Goal: Browse casually: Explore the website without a specific task or goal

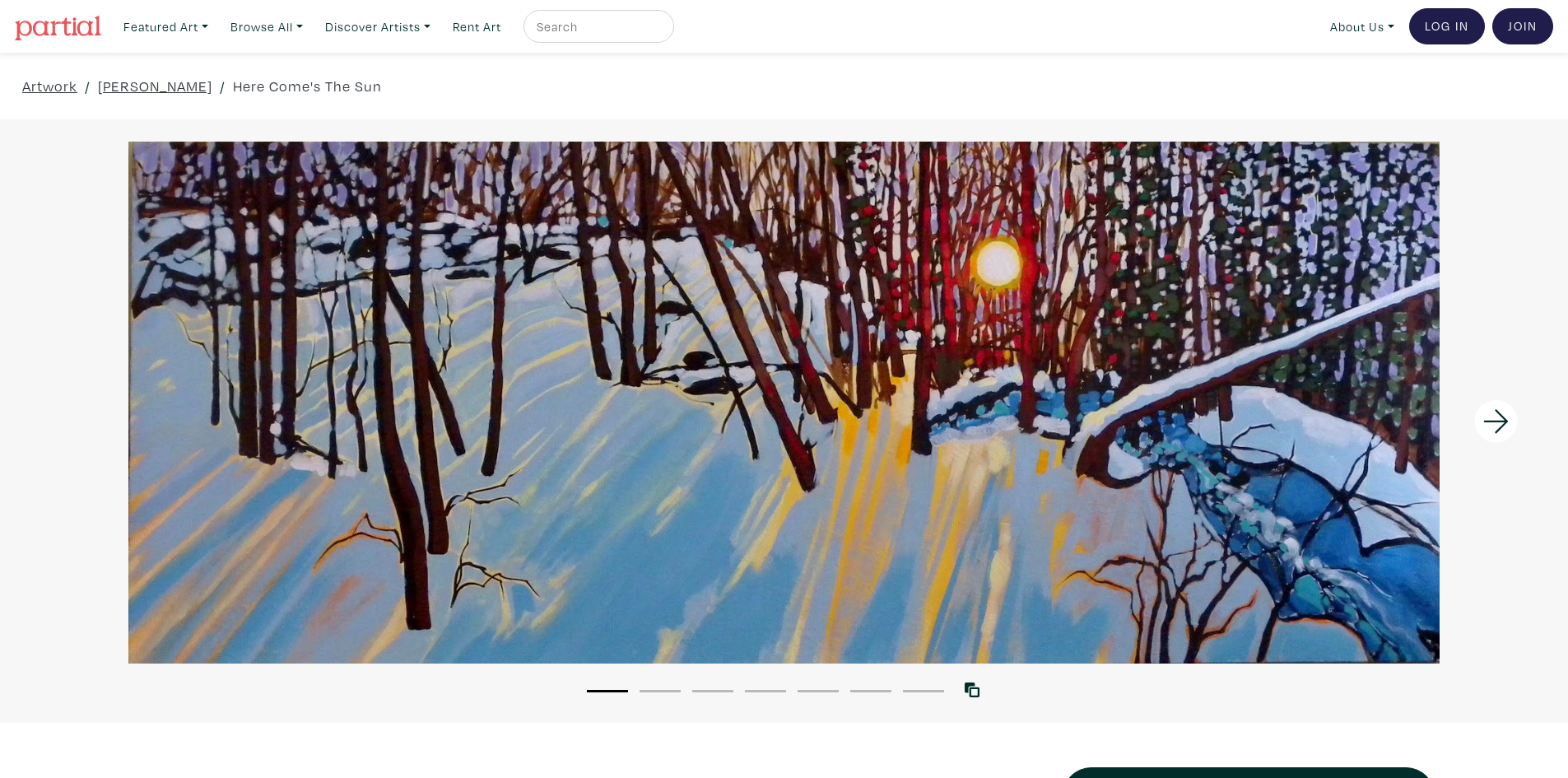
click at [1493, 410] on icon at bounding box center [1497, 421] width 56 height 44
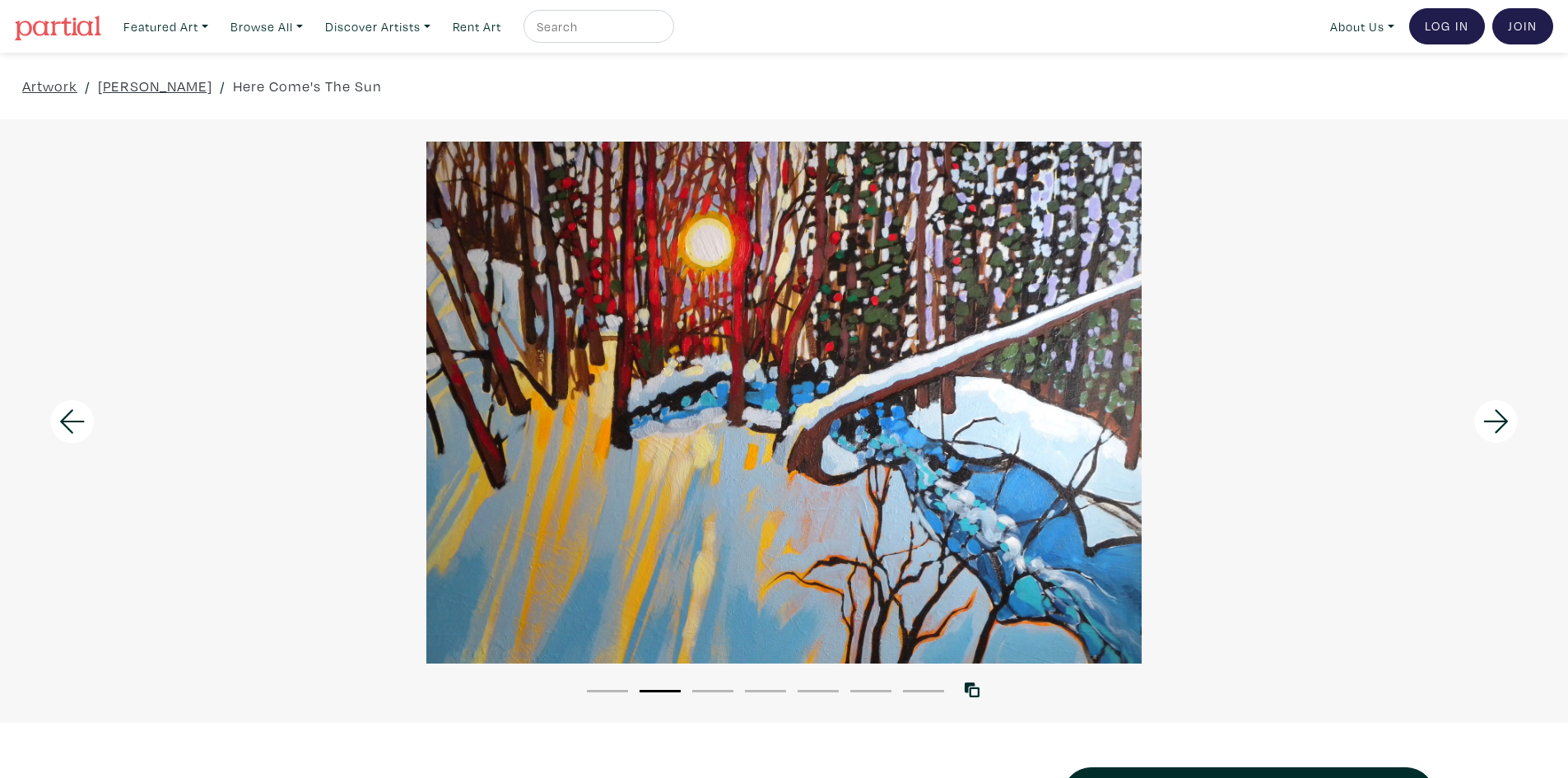
click at [1490, 412] on icon at bounding box center [1497, 421] width 56 height 44
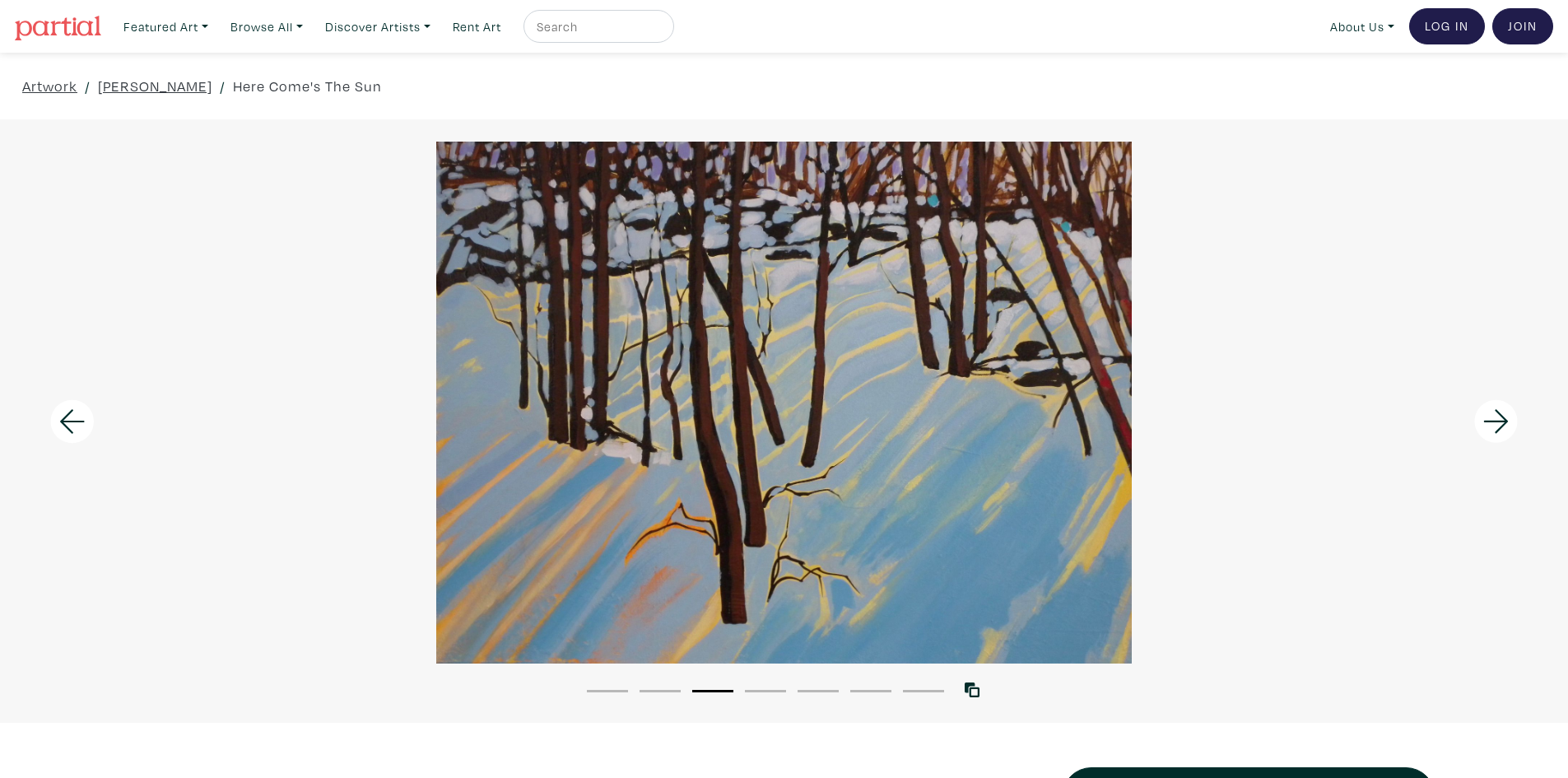
click at [1490, 412] on icon at bounding box center [1497, 421] width 56 height 44
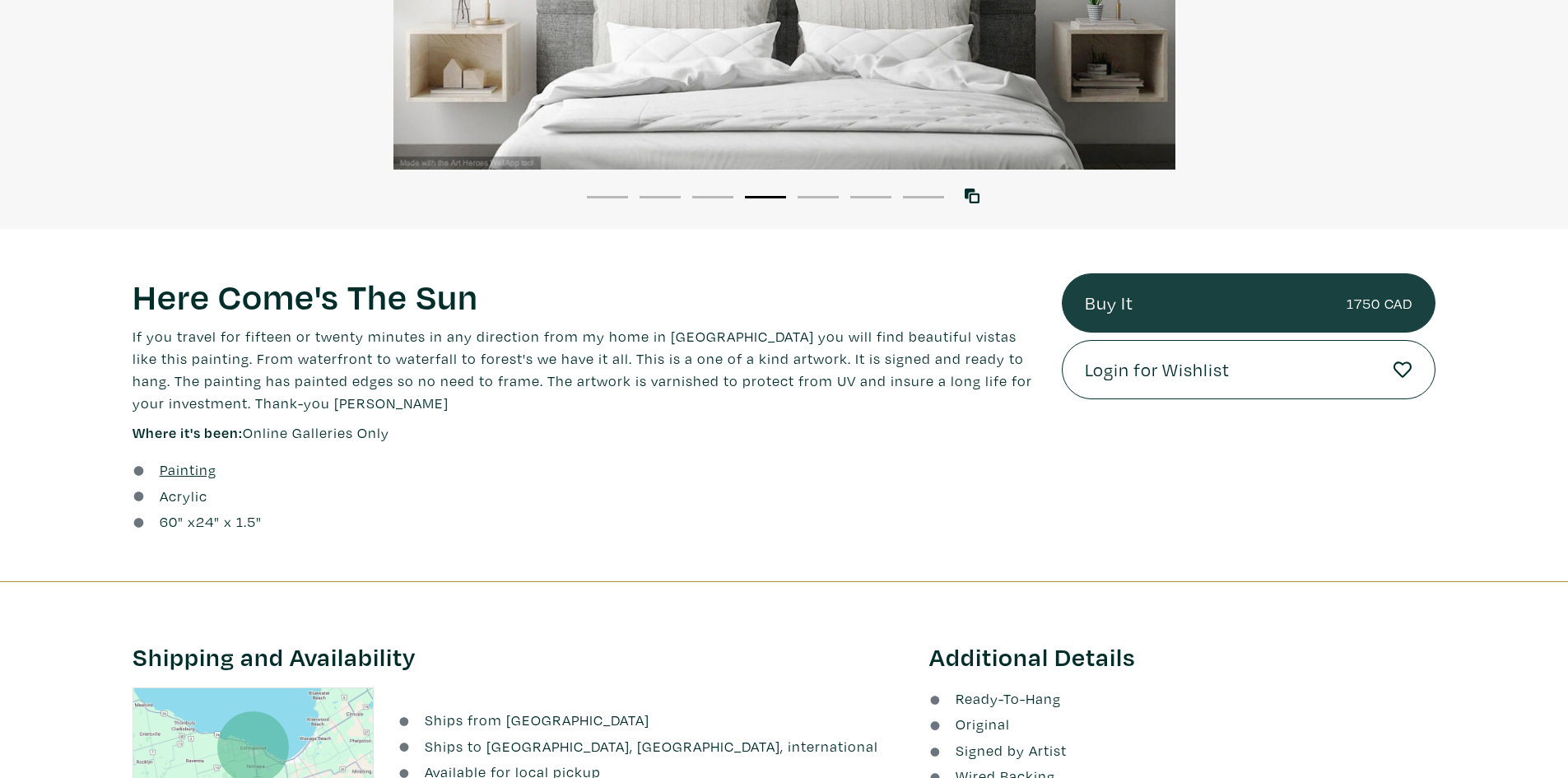
scroll to position [82, 0]
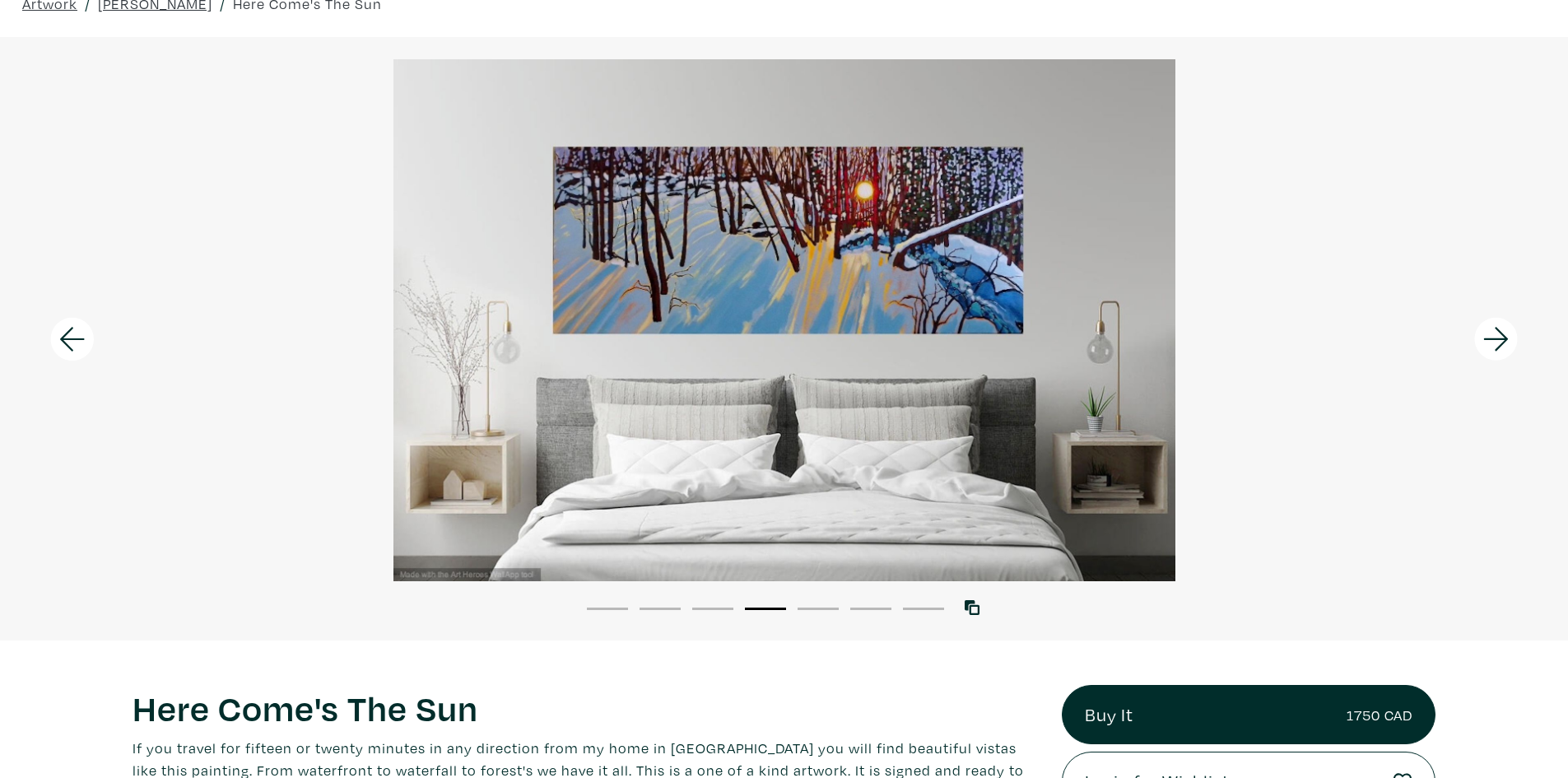
click at [889, 291] on div at bounding box center [784, 320] width 1568 height 522
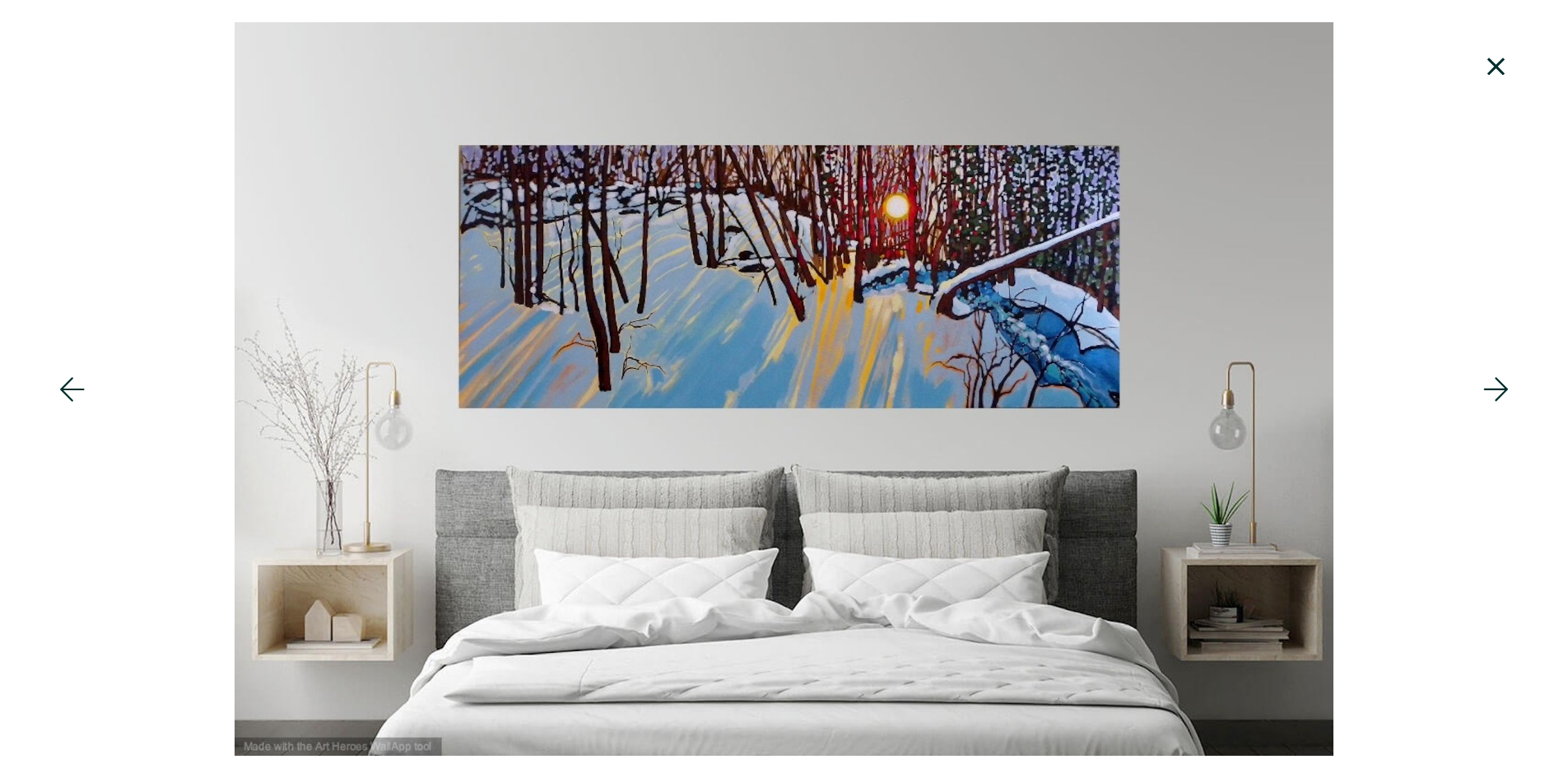
click at [1482, 403] on icon at bounding box center [1497, 389] width 56 height 44
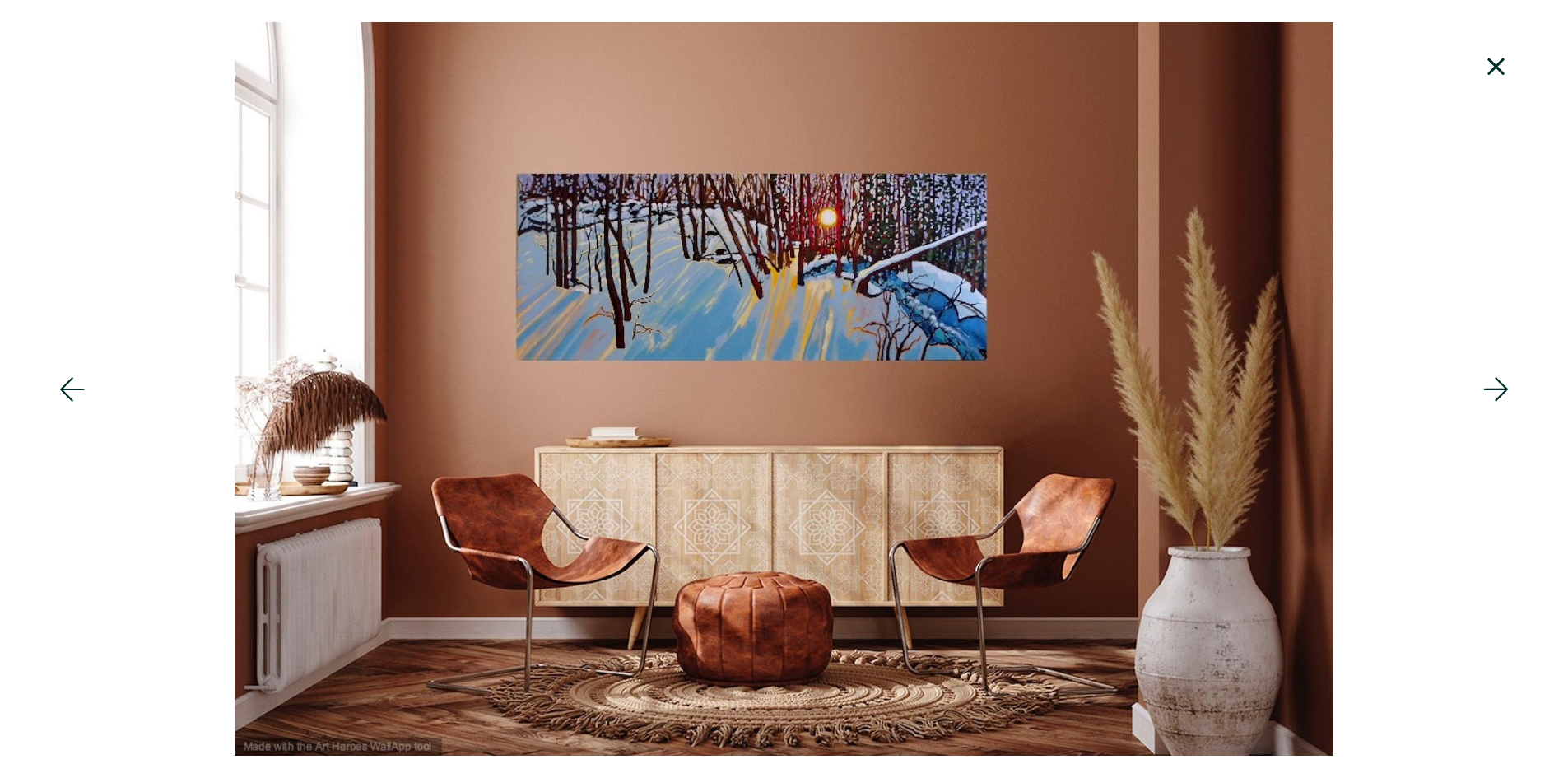
click at [1482, 396] on icon at bounding box center [1497, 389] width 56 height 44
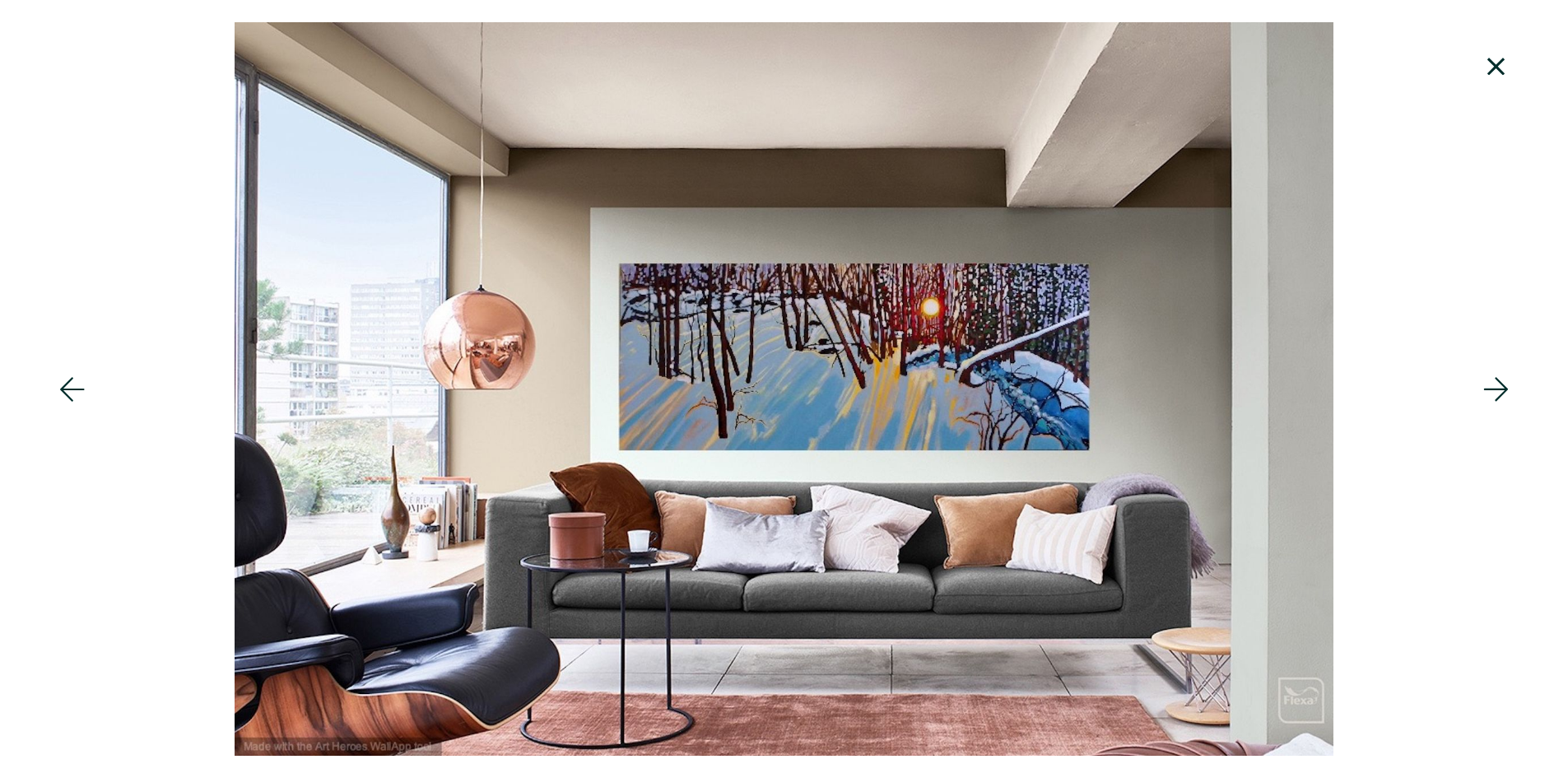
click at [1481, 382] on icon at bounding box center [1497, 389] width 56 height 44
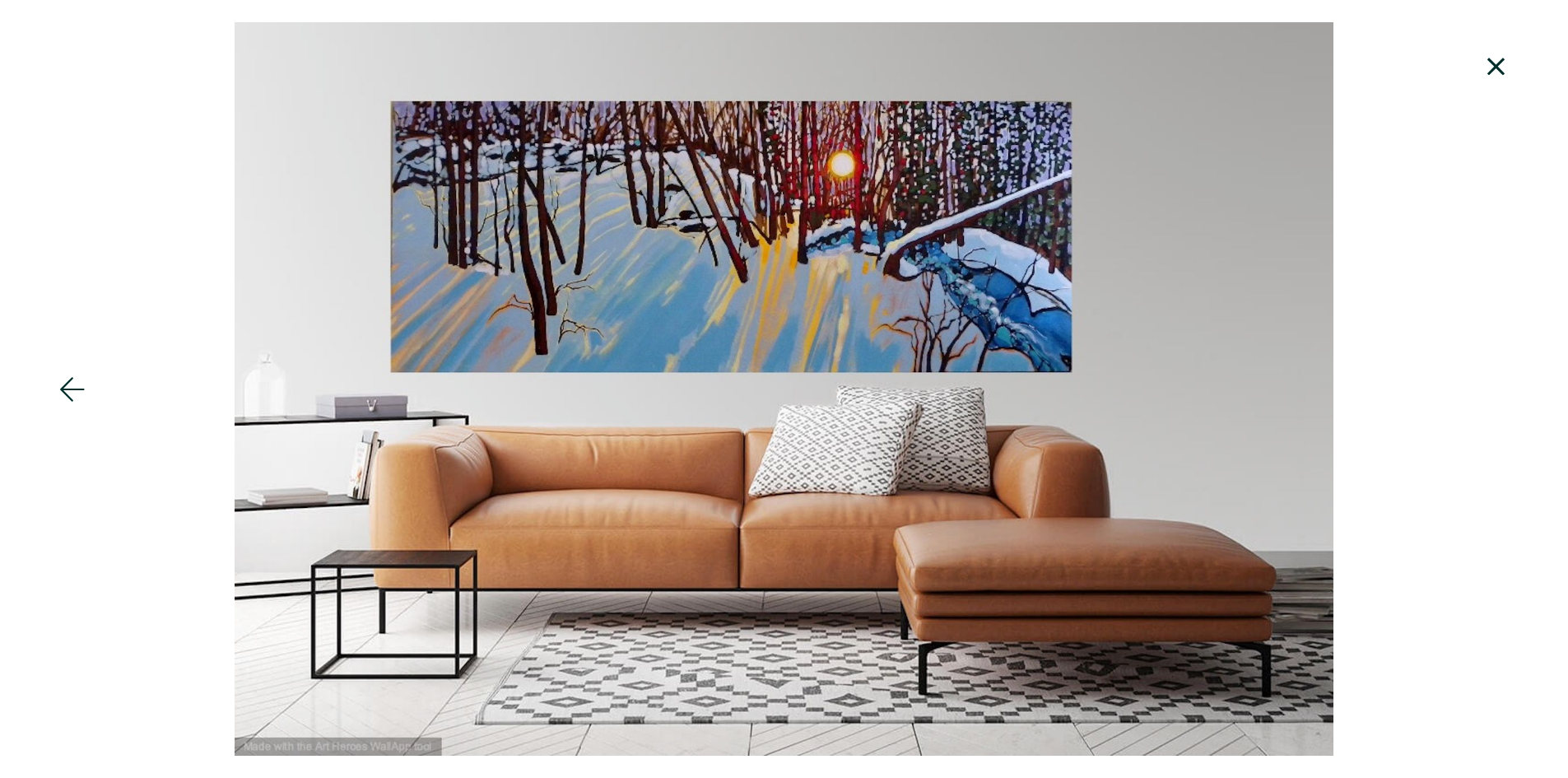
click at [1488, 584] on div at bounding box center [784, 389] width 1568 height 734
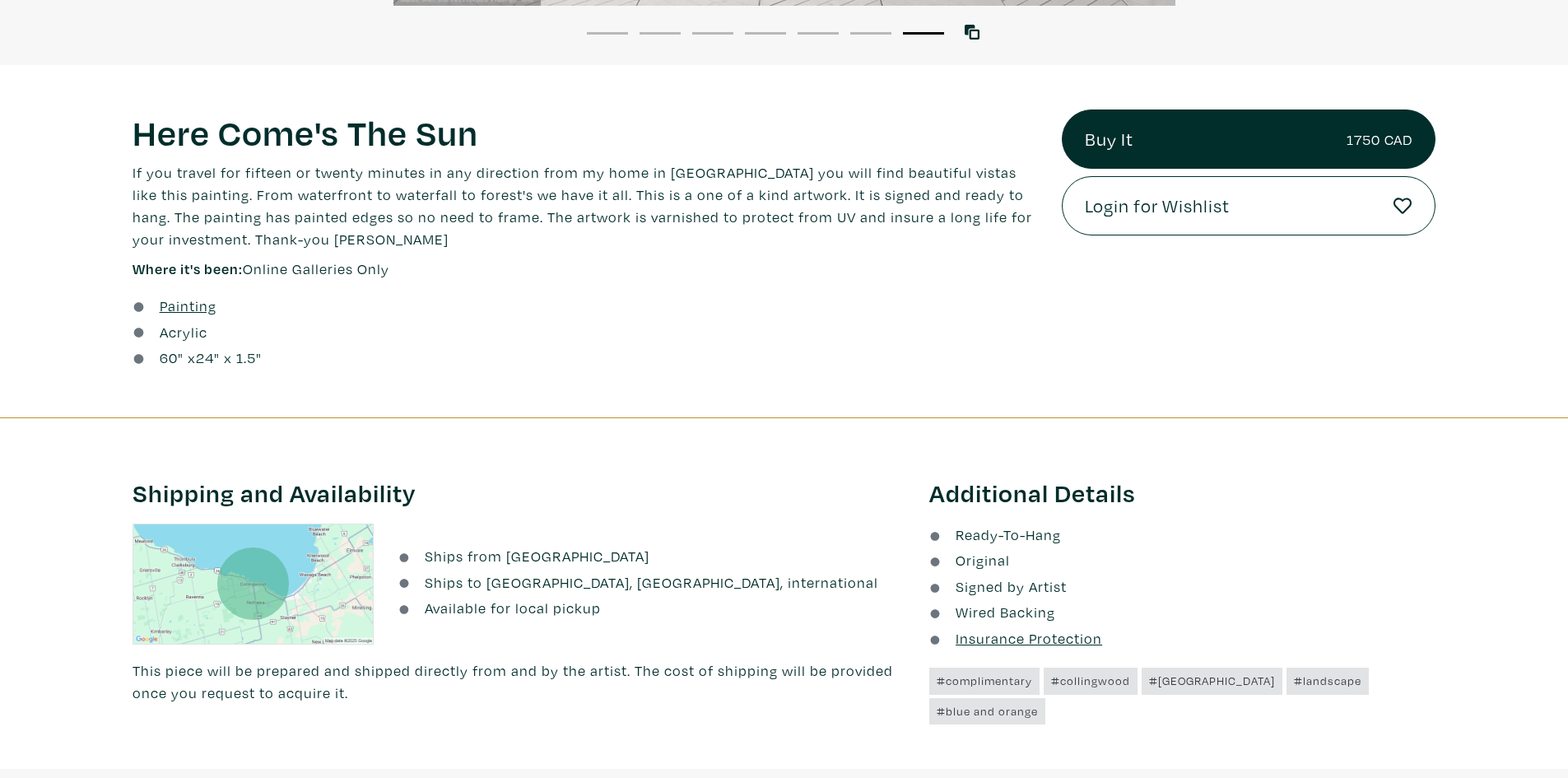
scroll to position [659, 0]
drag, startPoint x: 183, startPoint y: 359, endPoint x: 286, endPoint y: 366, distance: 103.2
click at [286, 366] on div "60 " x 24 " x 1.5"" at bounding box center [584, 357] width 905 height 22
click at [420, 359] on div "60 " x 24 " x 1.5"" at bounding box center [584, 357] width 905 height 22
drag, startPoint x: 228, startPoint y: 334, endPoint x: 172, endPoint y: 331, distance: 56.1
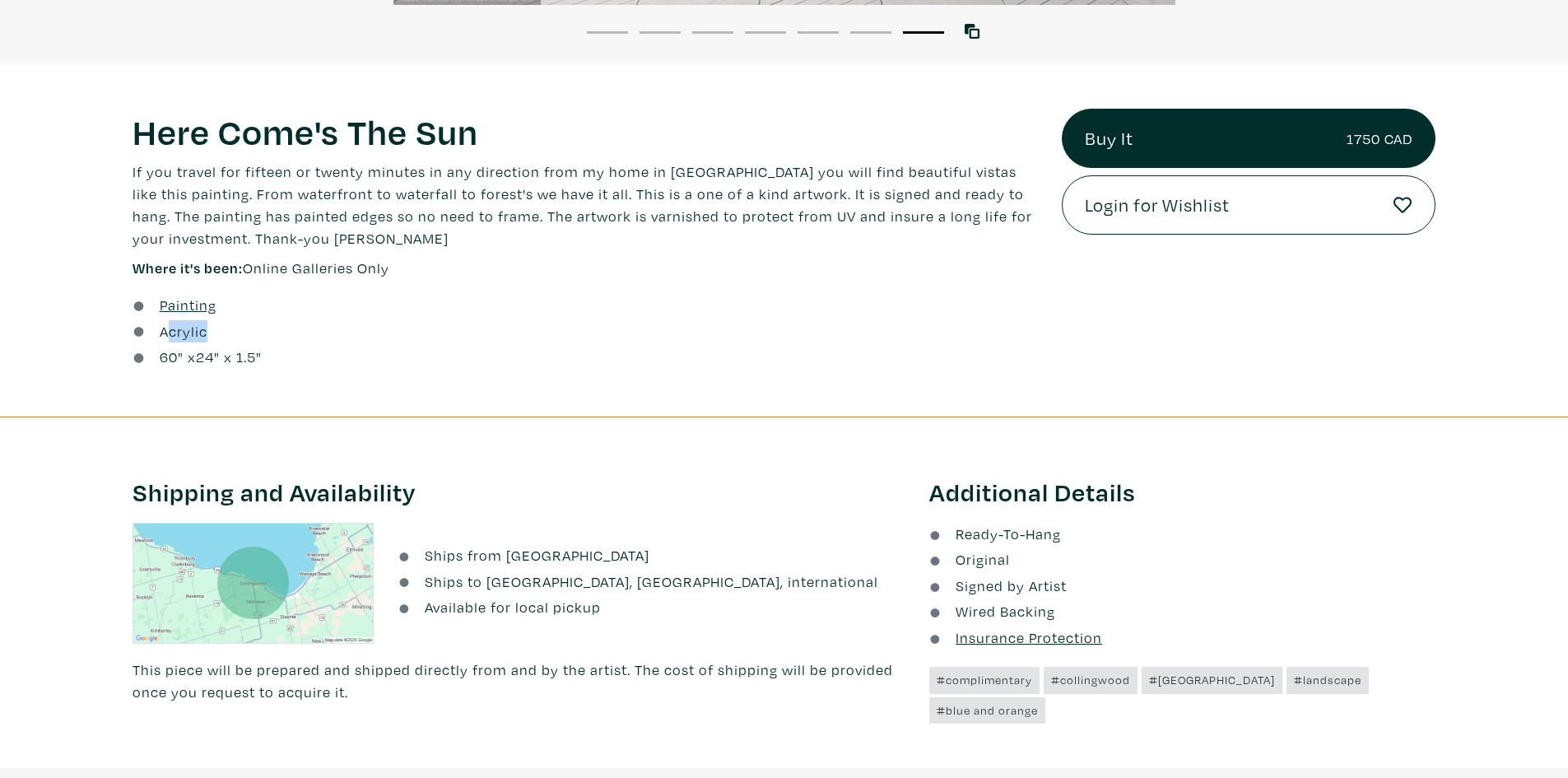
click at [172, 331] on div "Acrylic" at bounding box center [584, 332] width 905 height 22
click at [632, 308] on div "Painting" at bounding box center [584, 305] width 905 height 22
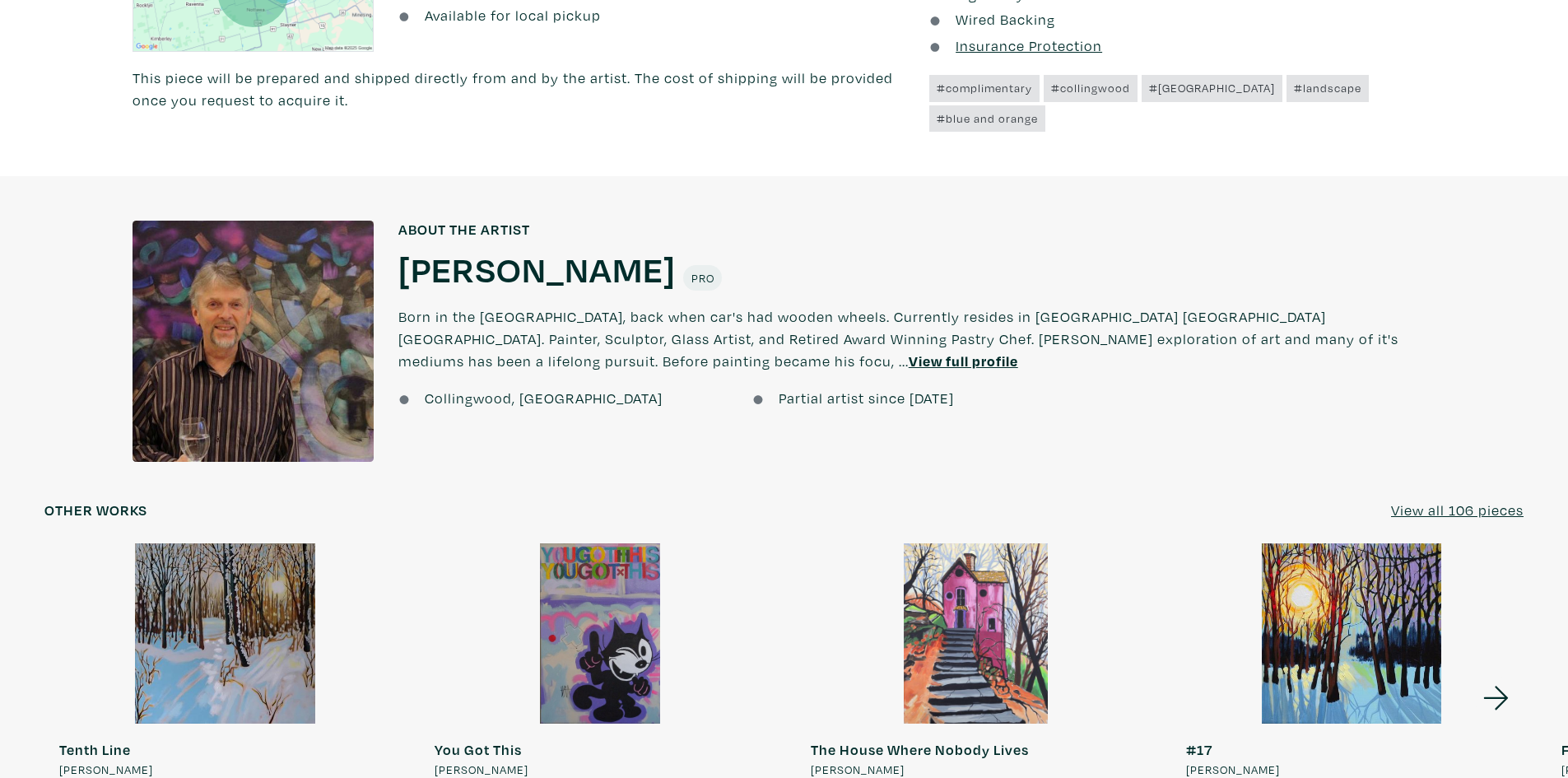
scroll to position [1318, 0]
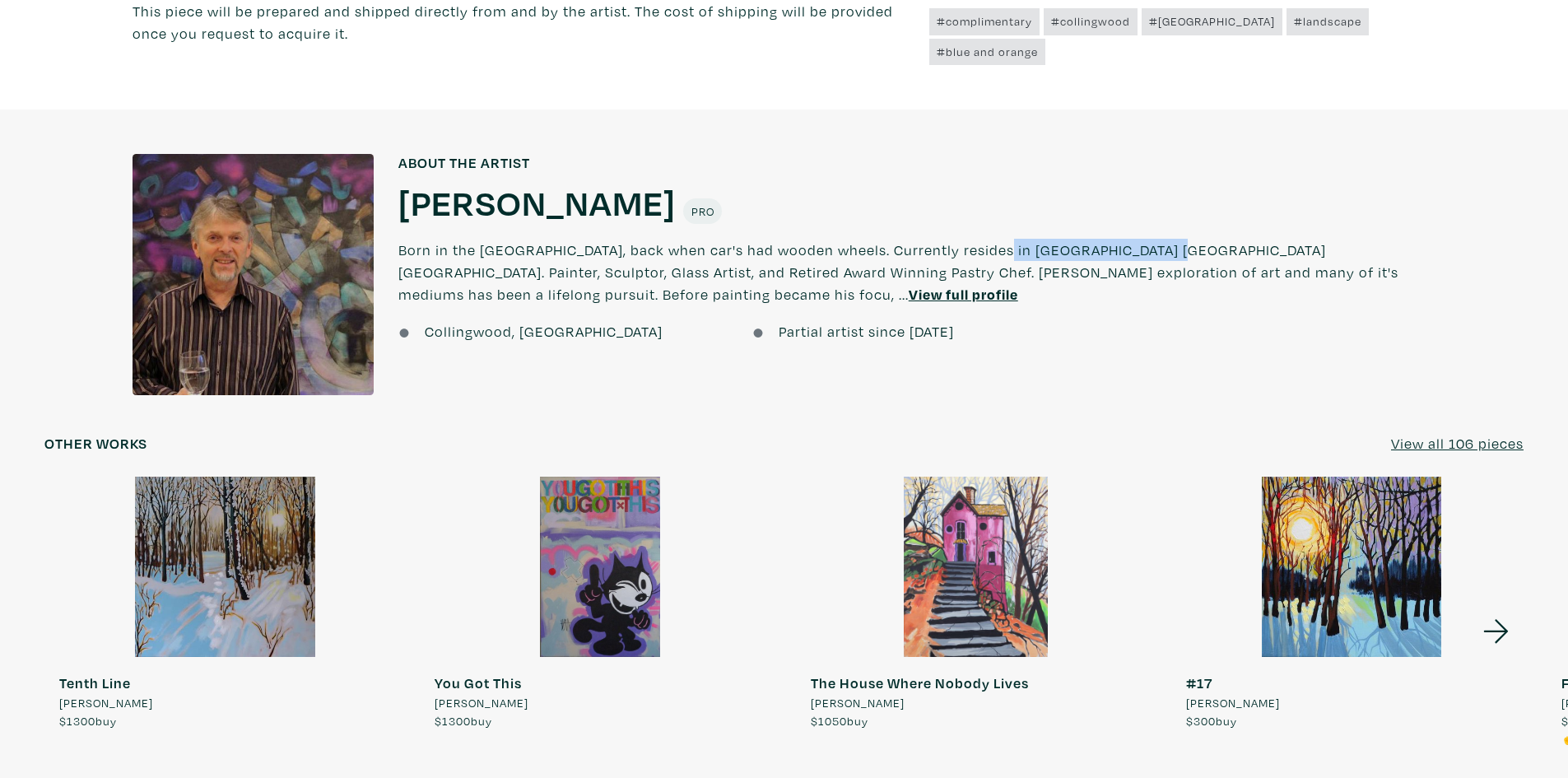
drag, startPoint x: 934, startPoint y: 246, endPoint x: 1100, endPoint y: 252, distance: 166.1
click at [1100, 252] on p "Born in the Yukon Territory, back when car's had wooden wheels. Currently resid…" at bounding box center [917, 272] width 1038 height 96
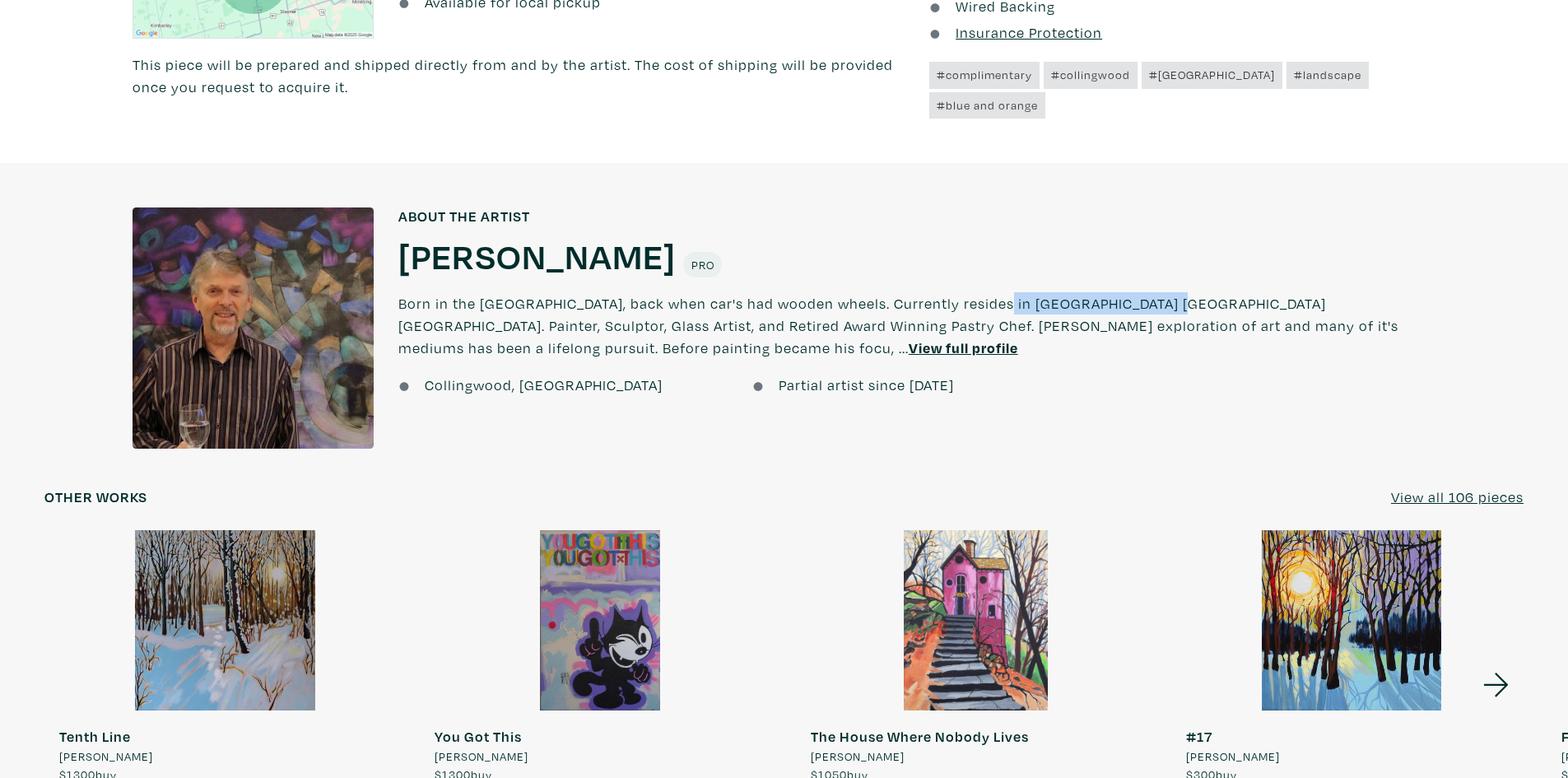
scroll to position [1235, 0]
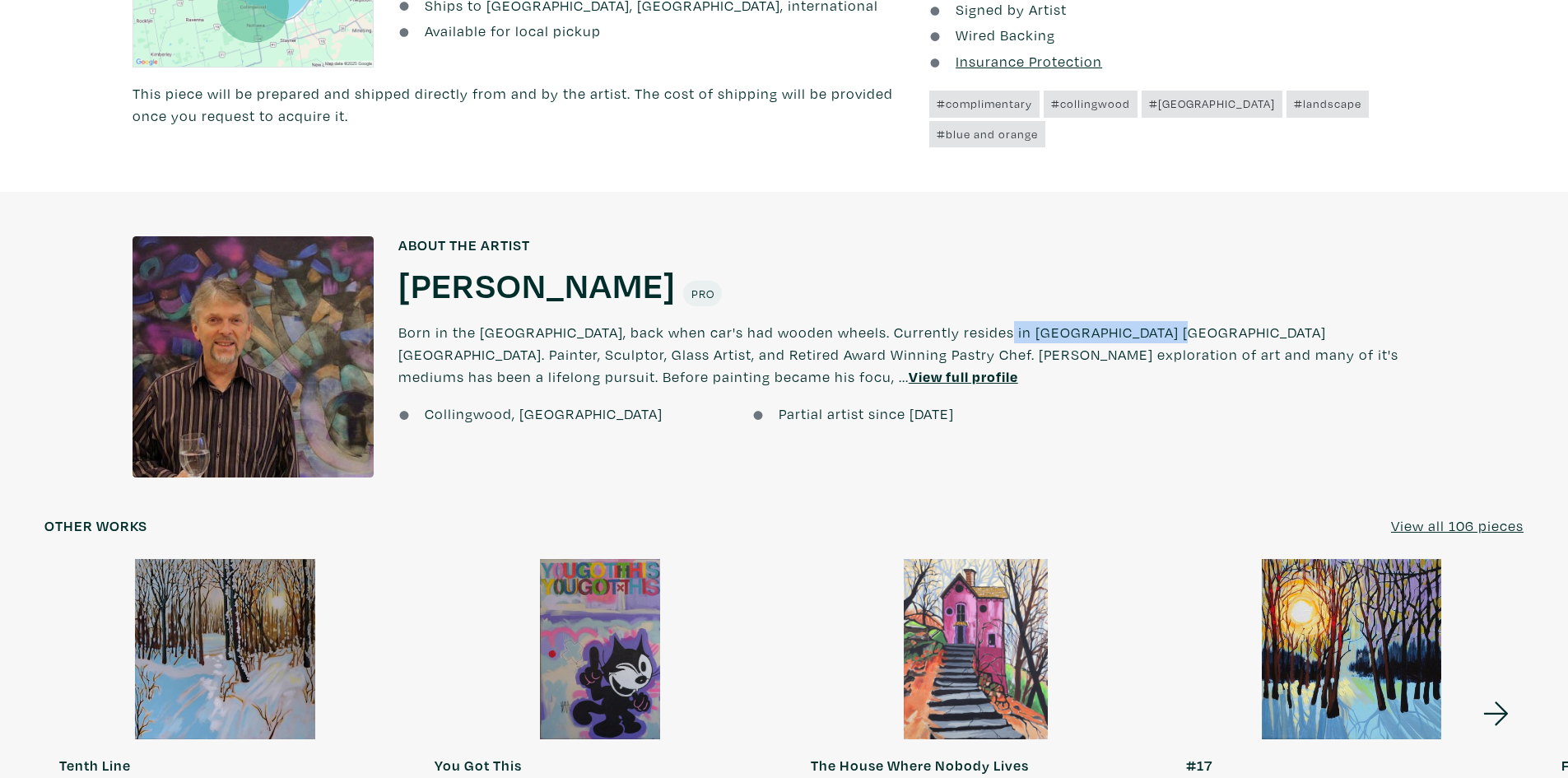
click at [909, 376] on u "View full profile" at bounding box center [964, 376] width 110 height 18
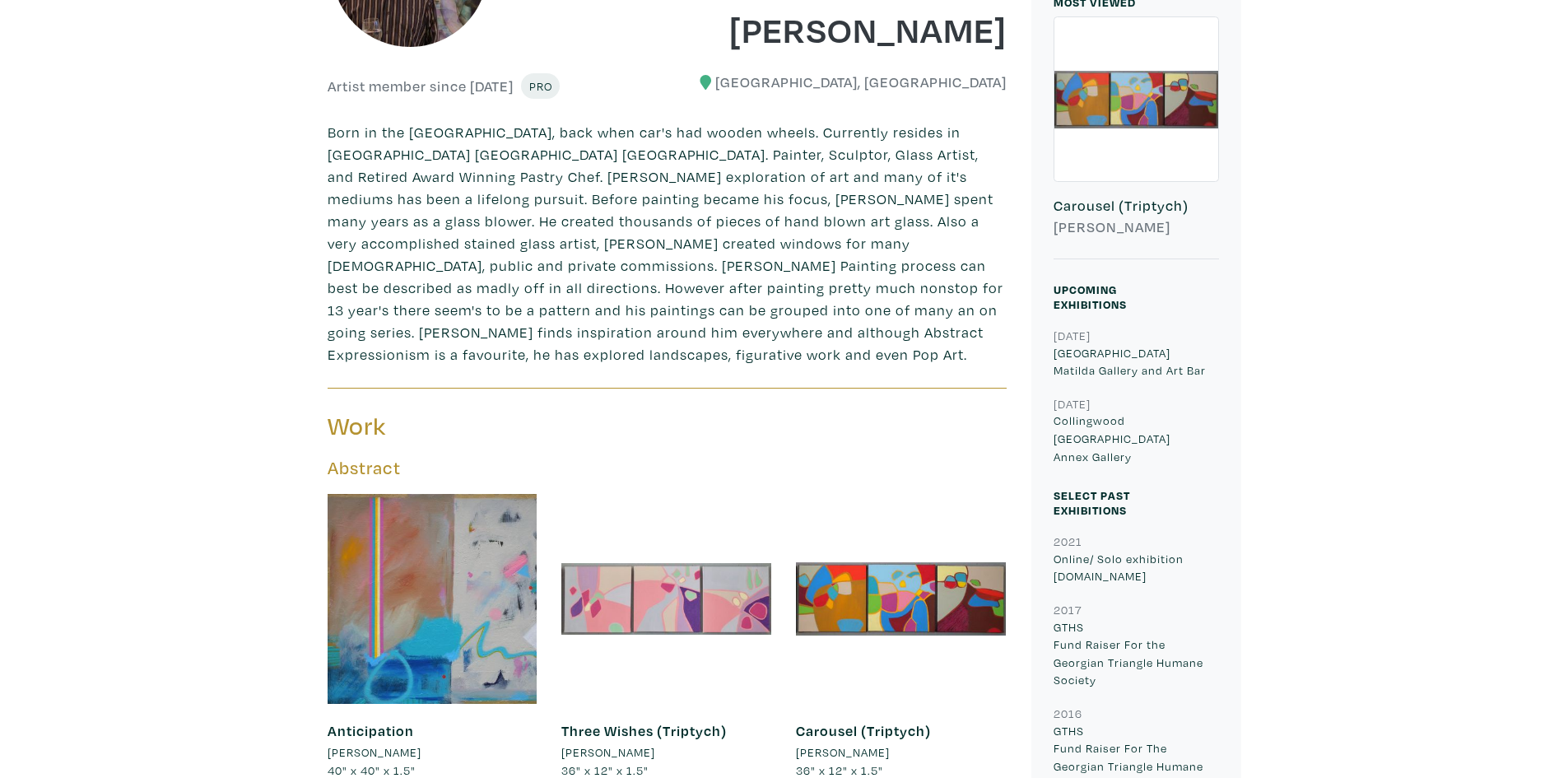
scroll to position [329, 0]
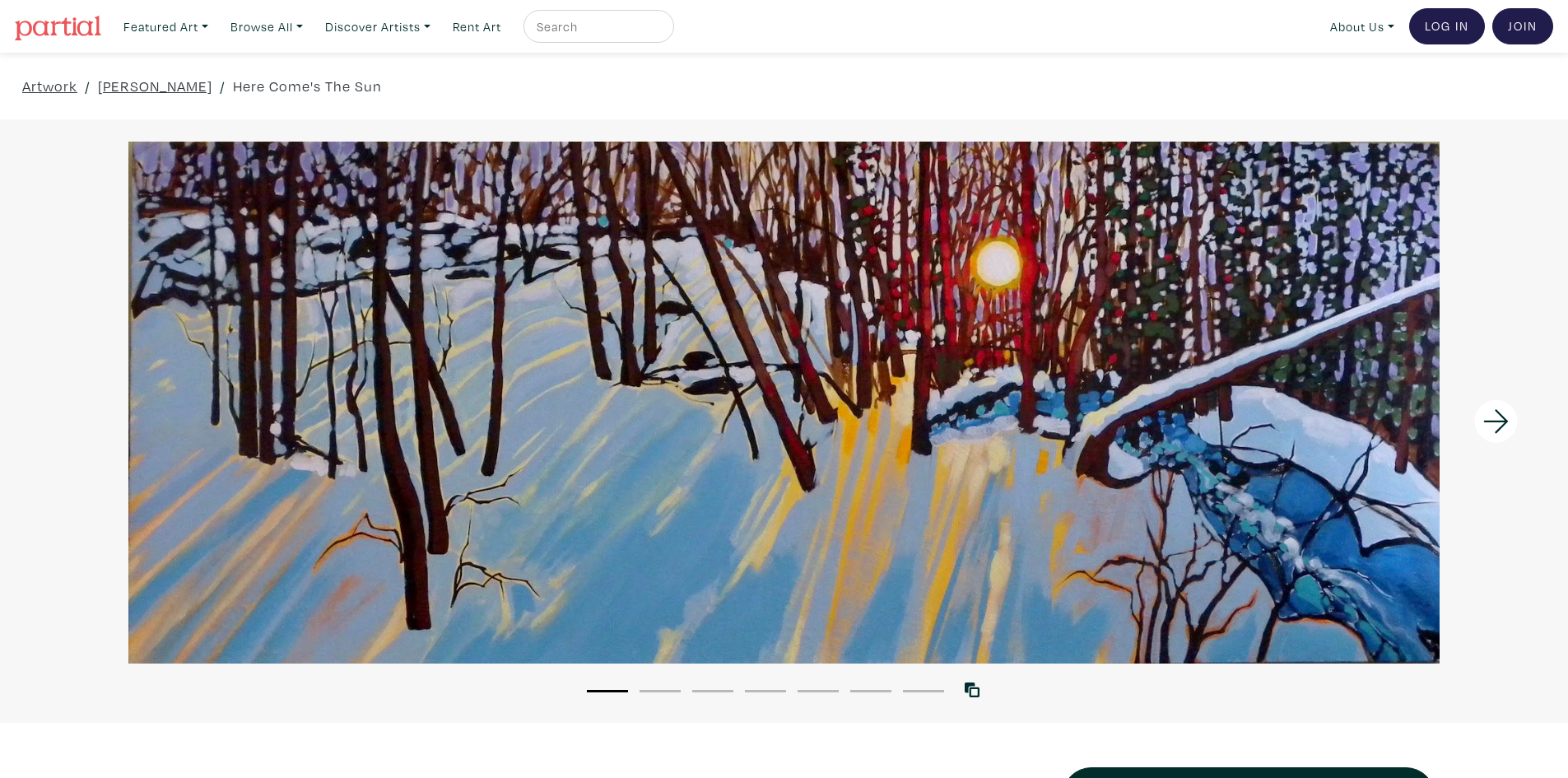
click at [1506, 419] on icon at bounding box center [1496, 421] width 25 height 24
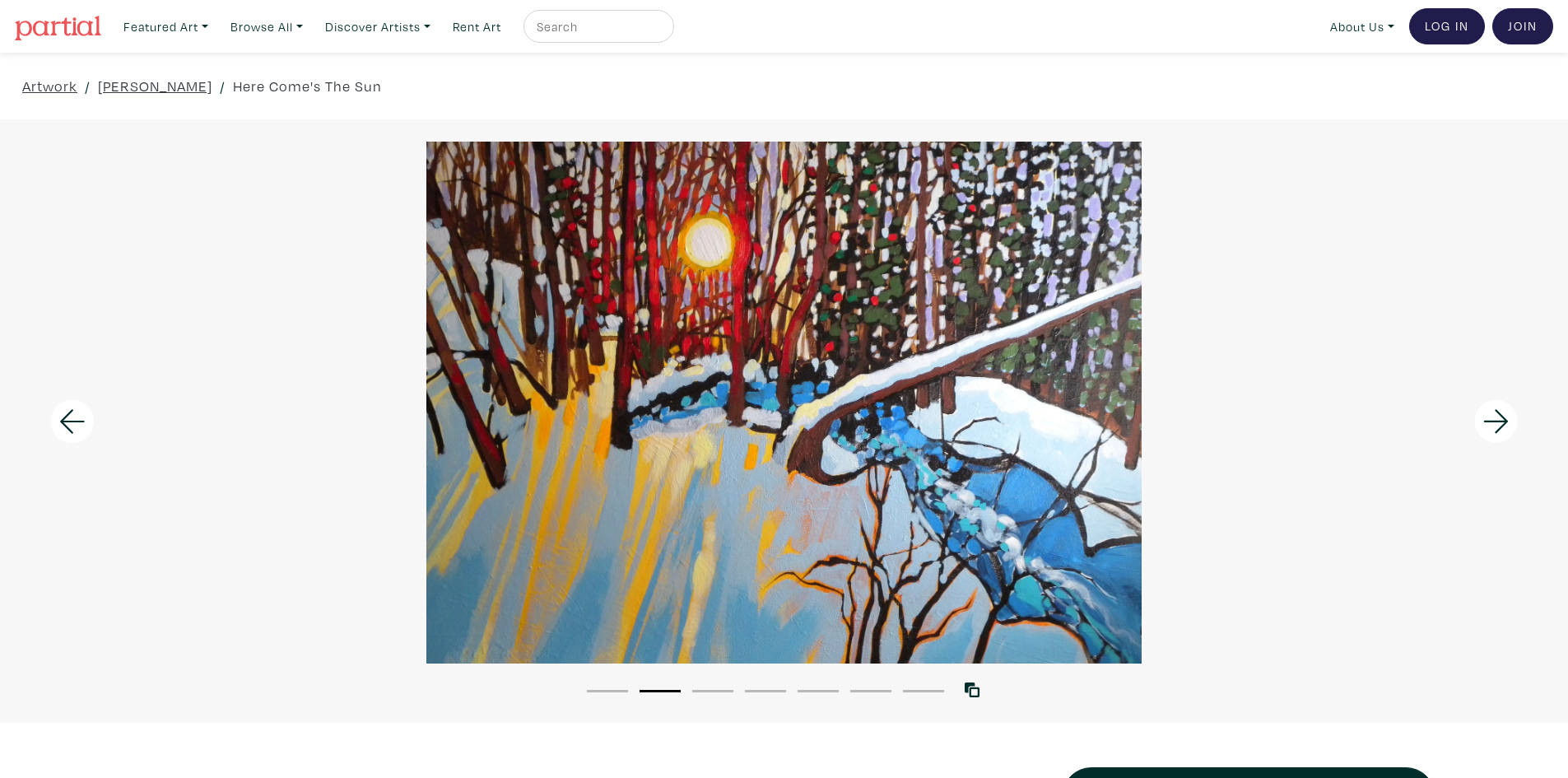
click at [1505, 418] on icon at bounding box center [1496, 421] width 25 height 24
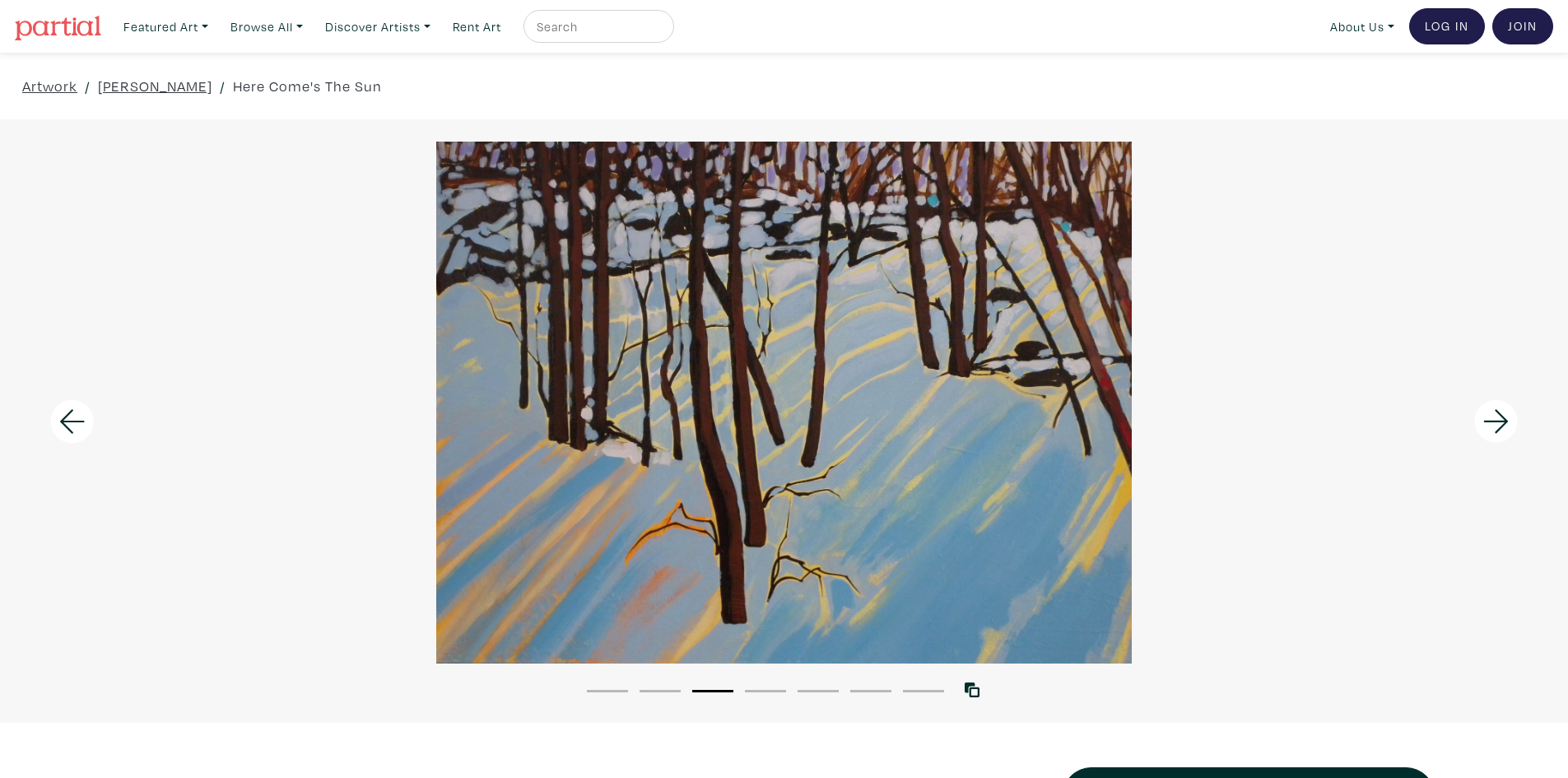
click at [1505, 418] on icon at bounding box center [1496, 421] width 25 height 24
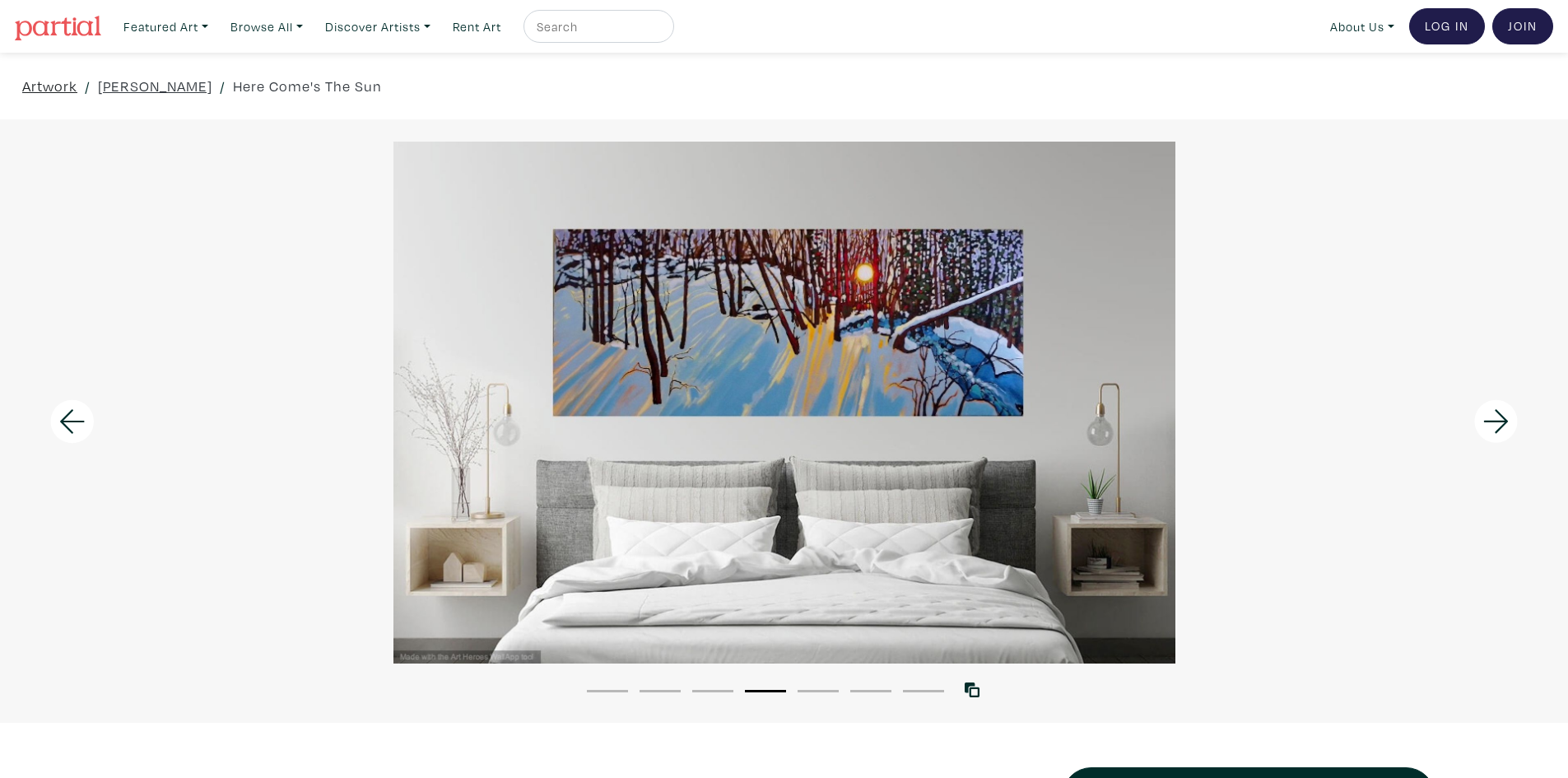
click at [74, 87] on link "Artwork" at bounding box center [50, 86] width 55 height 22
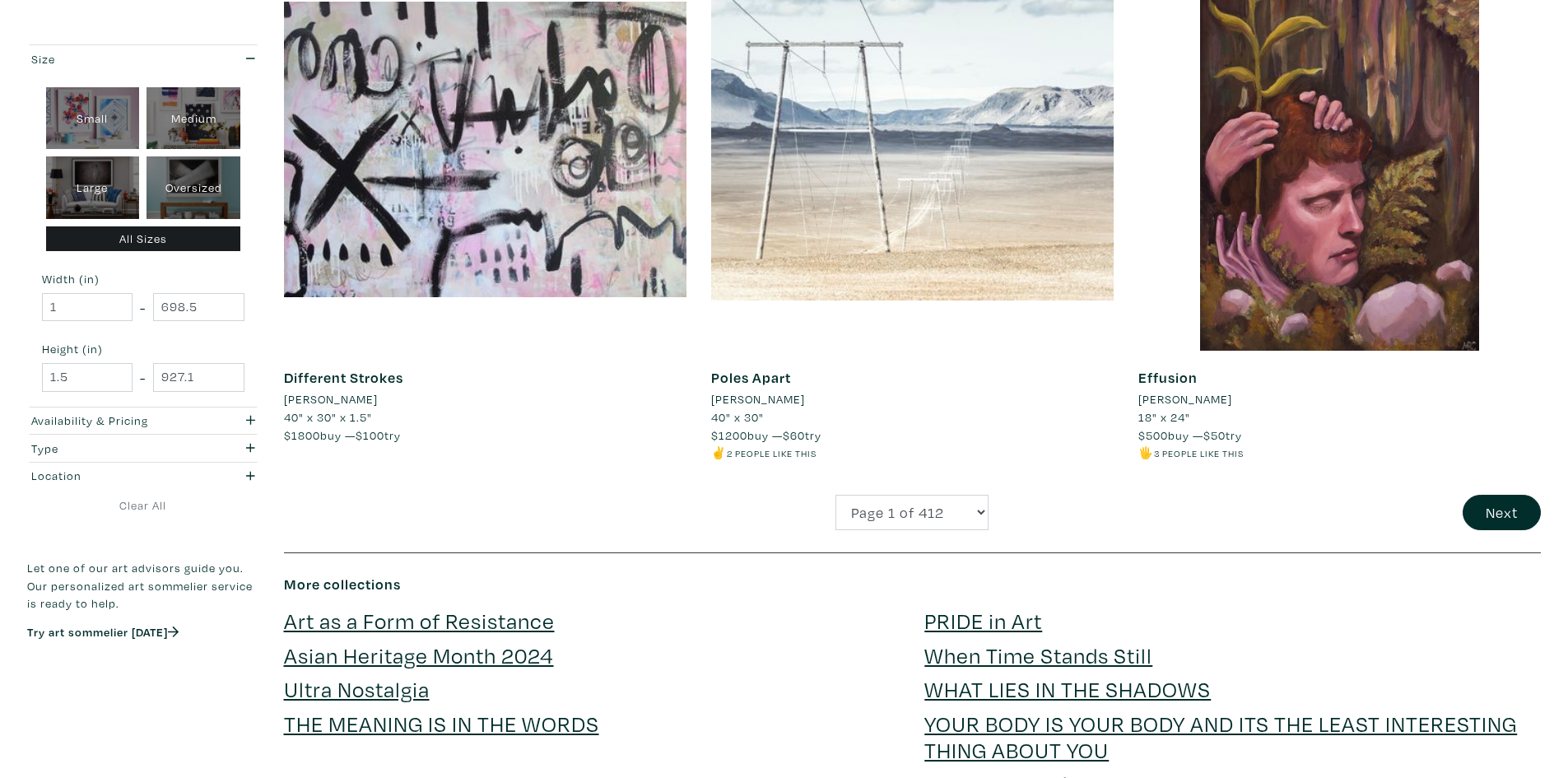
scroll to position [4055, 0]
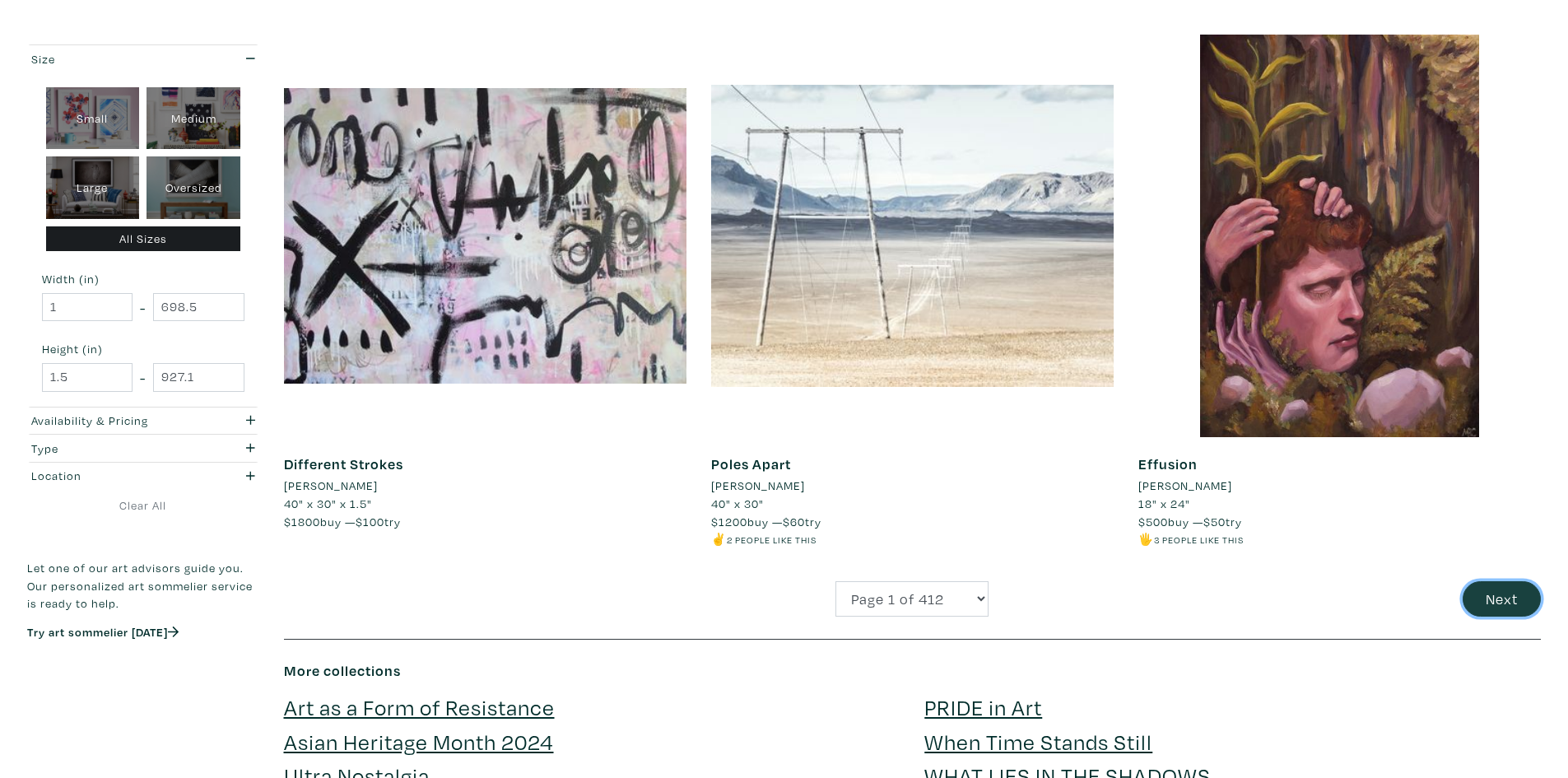
click at [1501, 605] on button "Next" at bounding box center [1501, 599] width 79 height 35
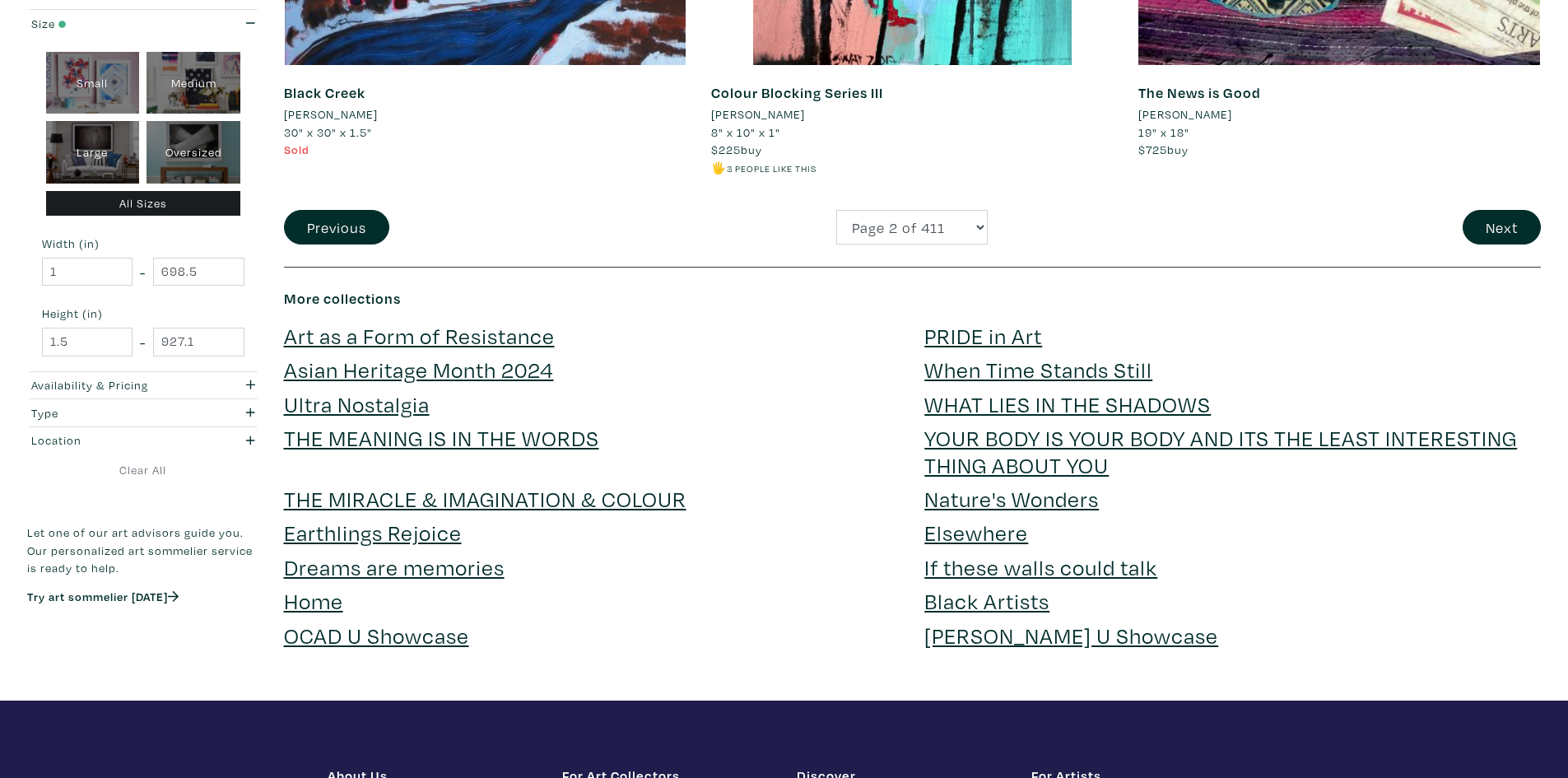
scroll to position [4364, 0]
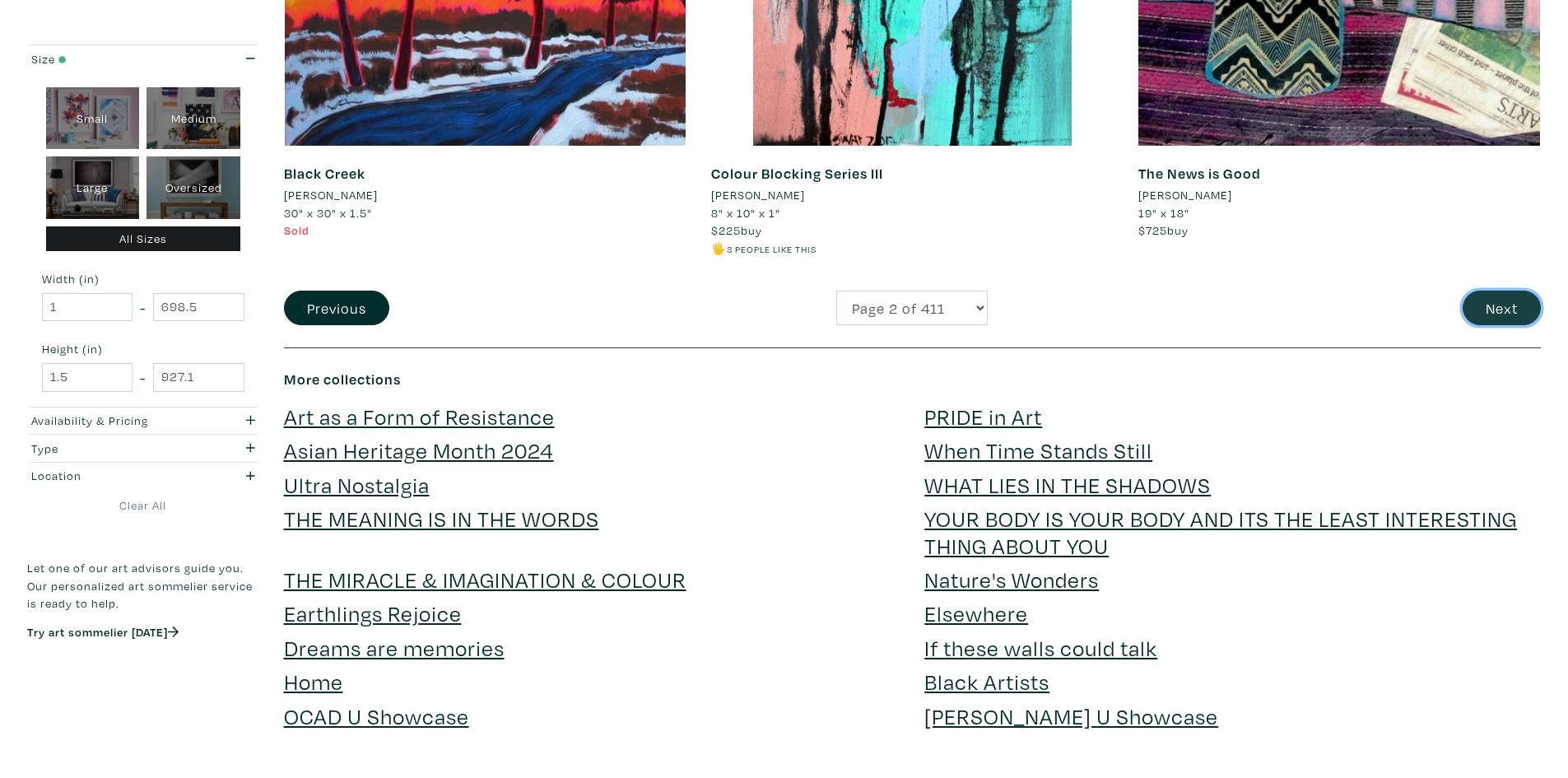
click at [1511, 320] on button "Next" at bounding box center [1501, 309] width 79 height 35
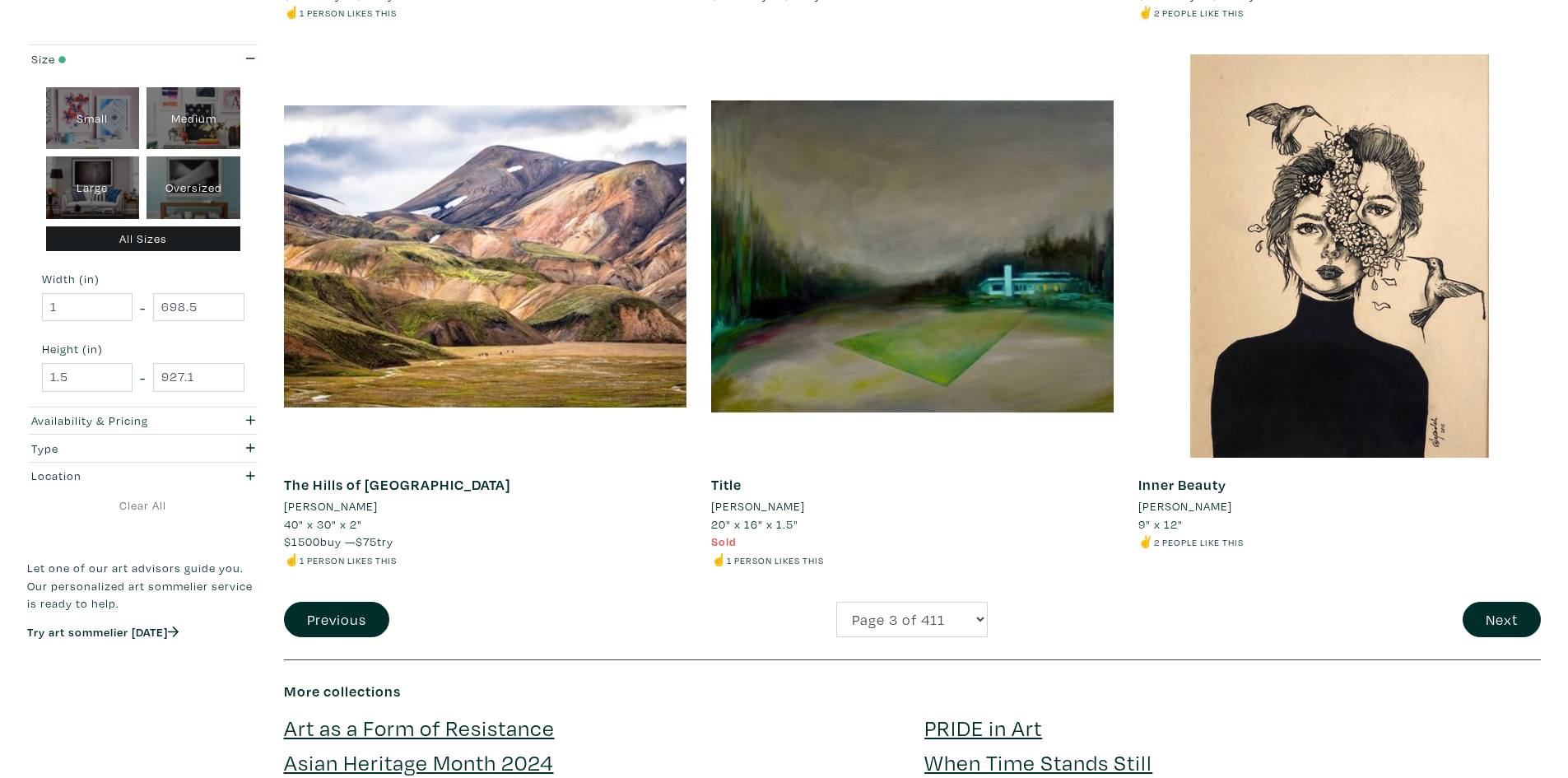
scroll to position [4116, 0]
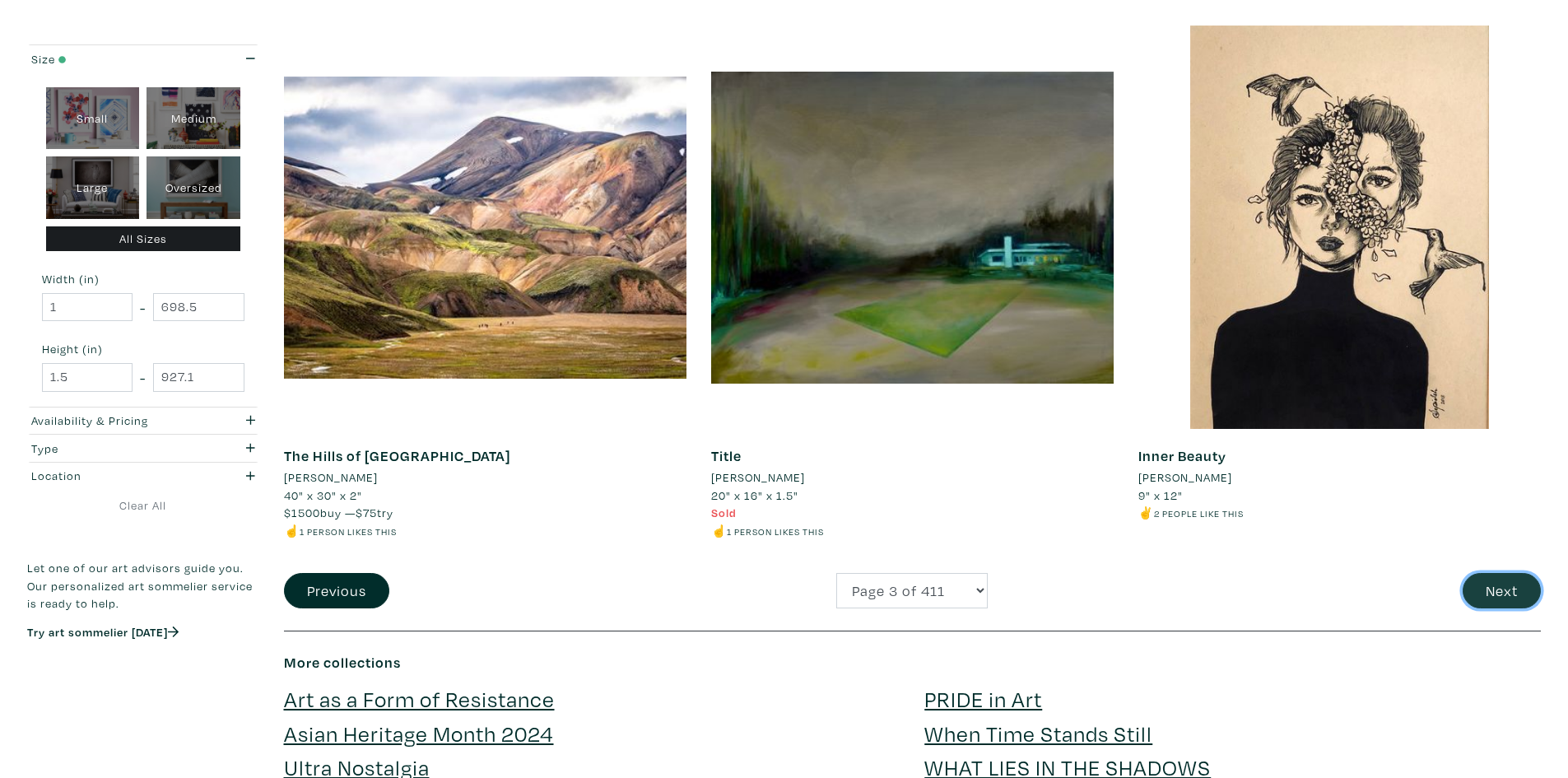
click at [1510, 590] on button "Next" at bounding box center [1501, 590] width 79 height 35
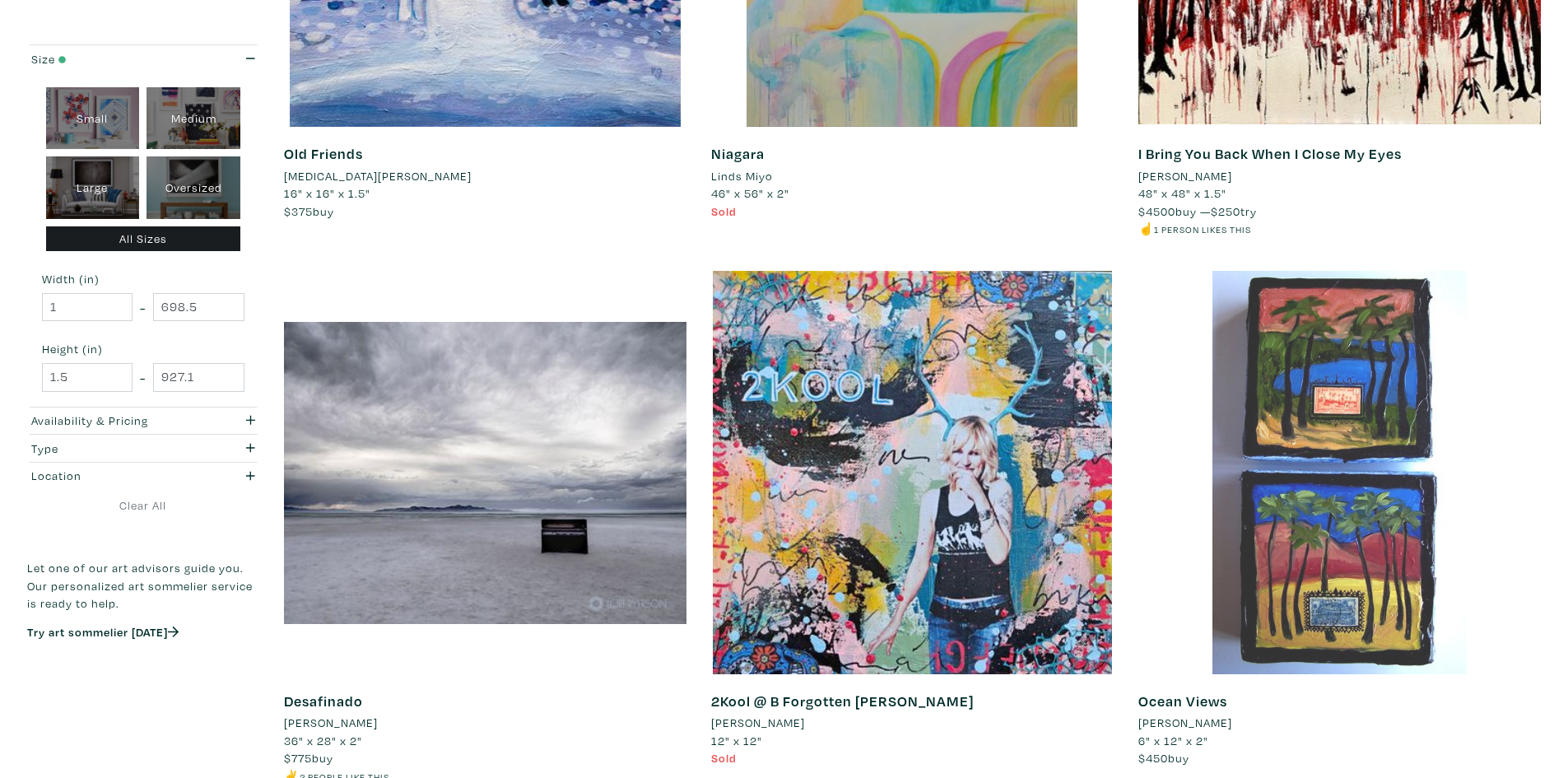
scroll to position [1729, 0]
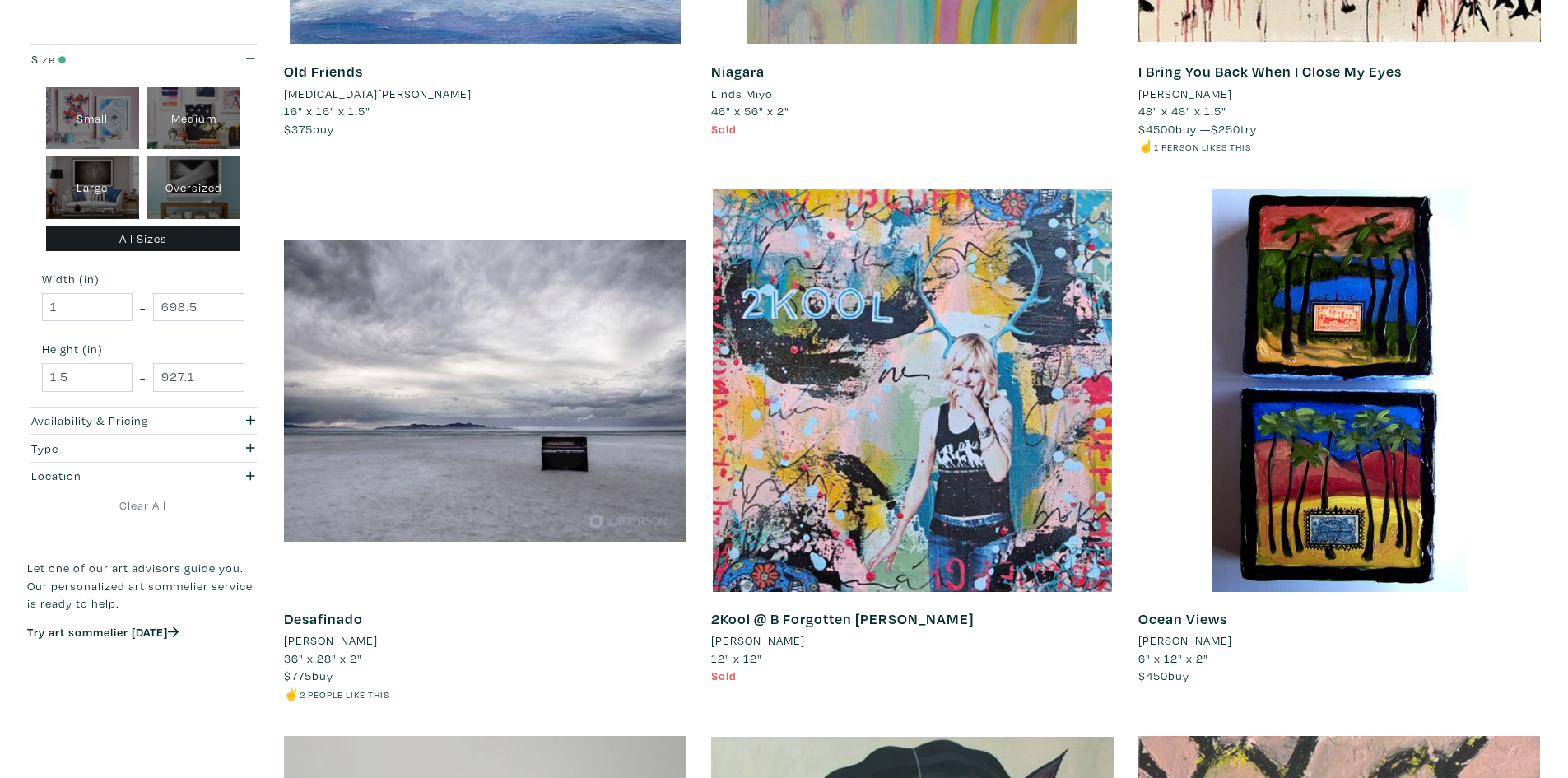
drag, startPoint x: 1458, startPoint y: 654, endPoint x: 1311, endPoint y: 743, distance: 171.8
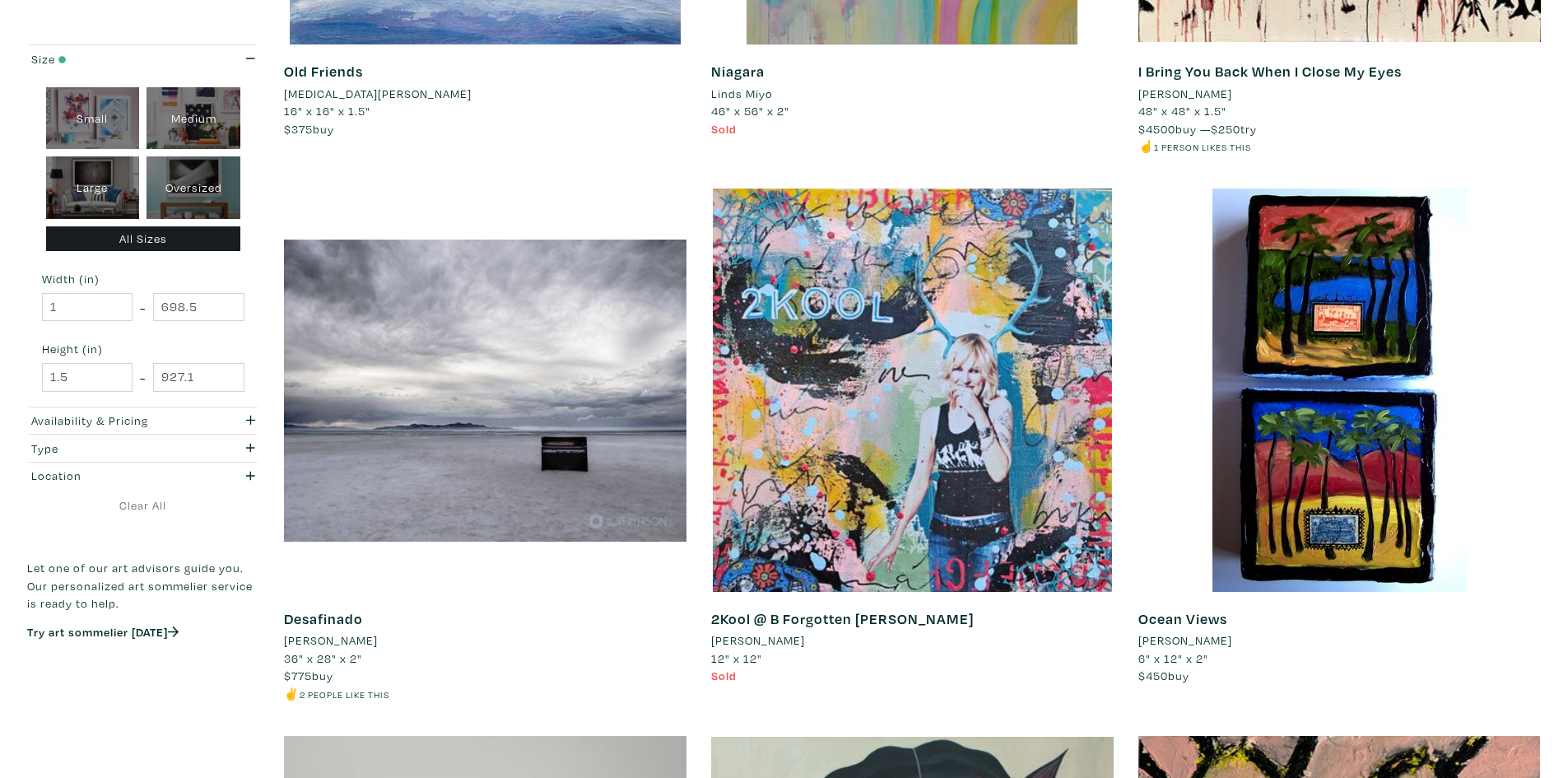
drag, startPoint x: 1311, startPoint y: 743, endPoint x: 1125, endPoint y: 729, distance: 186.5
click at [1126, 729] on div "Ocean Views [PERSON_NAME] 6" x 12" x 2" $450 buy #small landscapes" at bounding box center [1340, 462] width 427 height 548
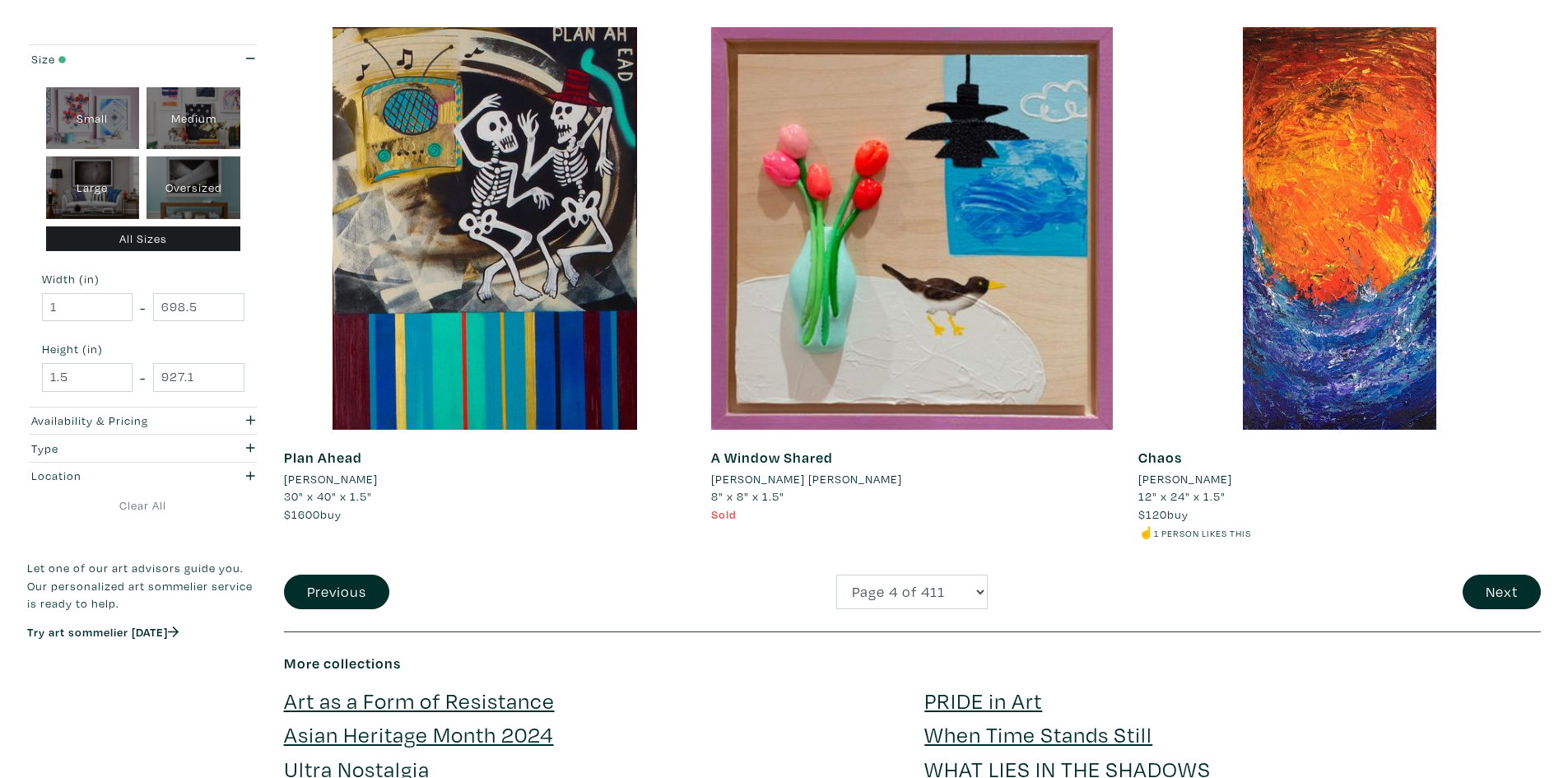
scroll to position [4282, 0]
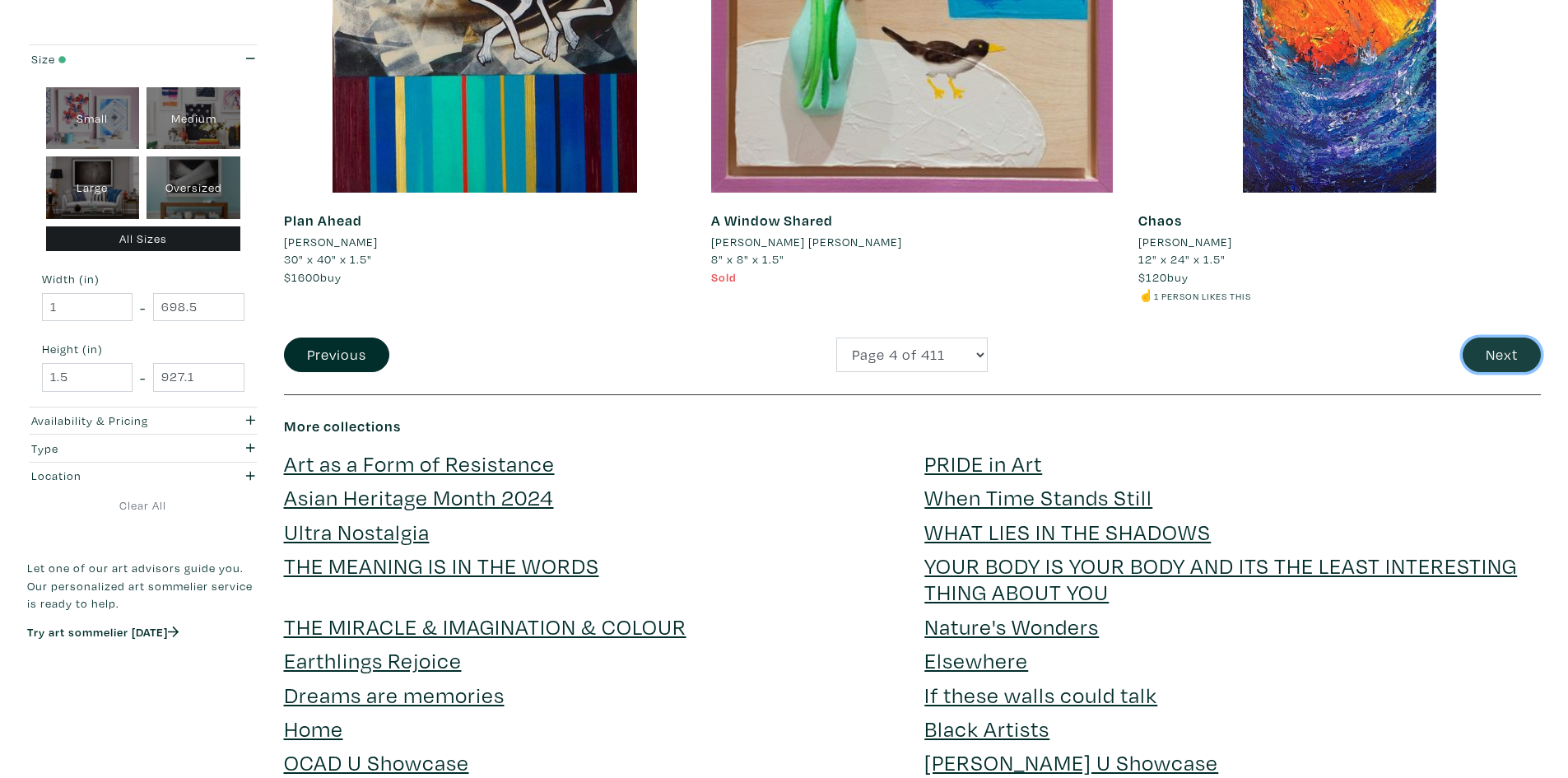
click at [1515, 357] on button "Next" at bounding box center [1501, 355] width 79 height 35
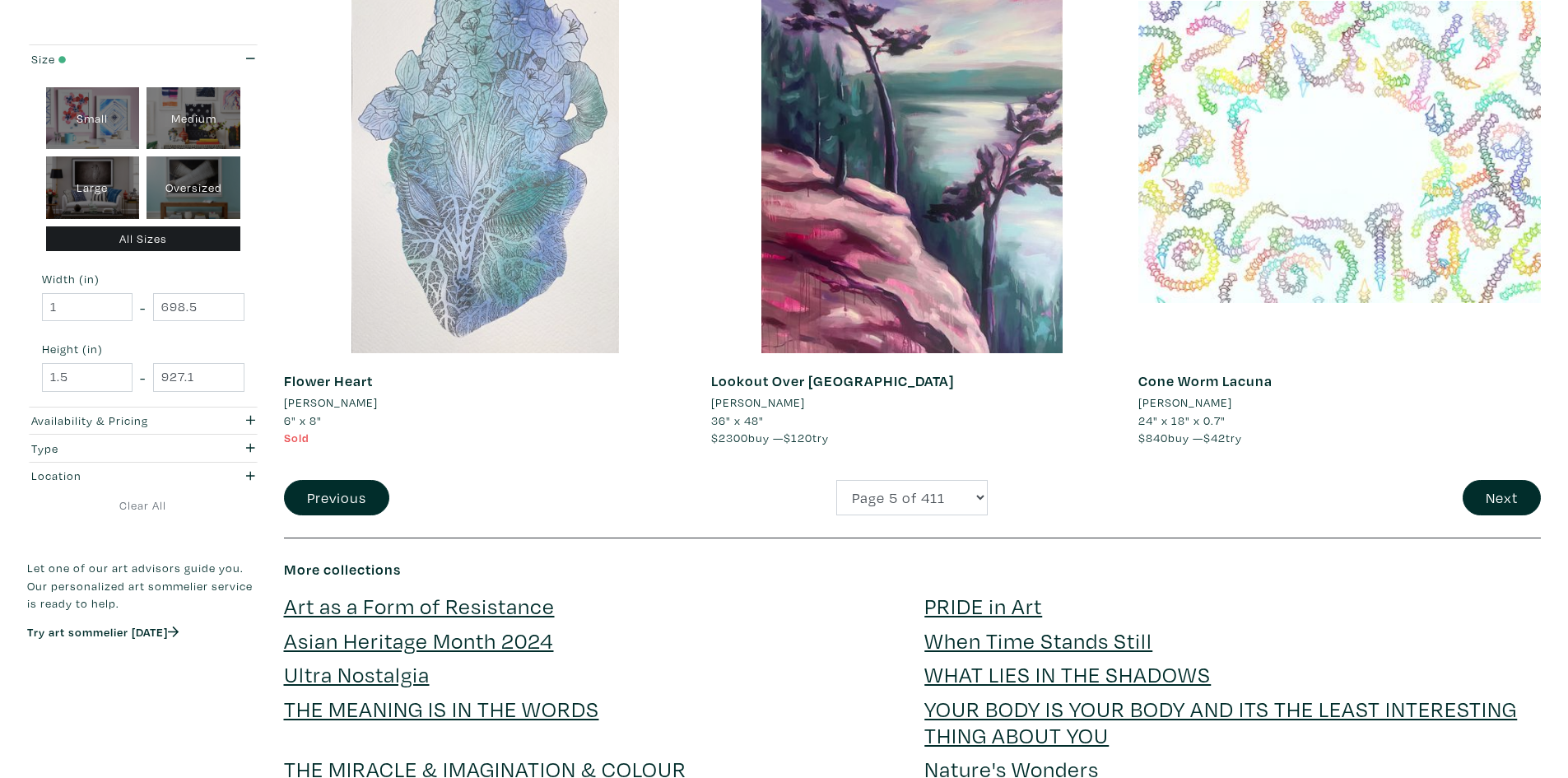
scroll to position [4199, 0]
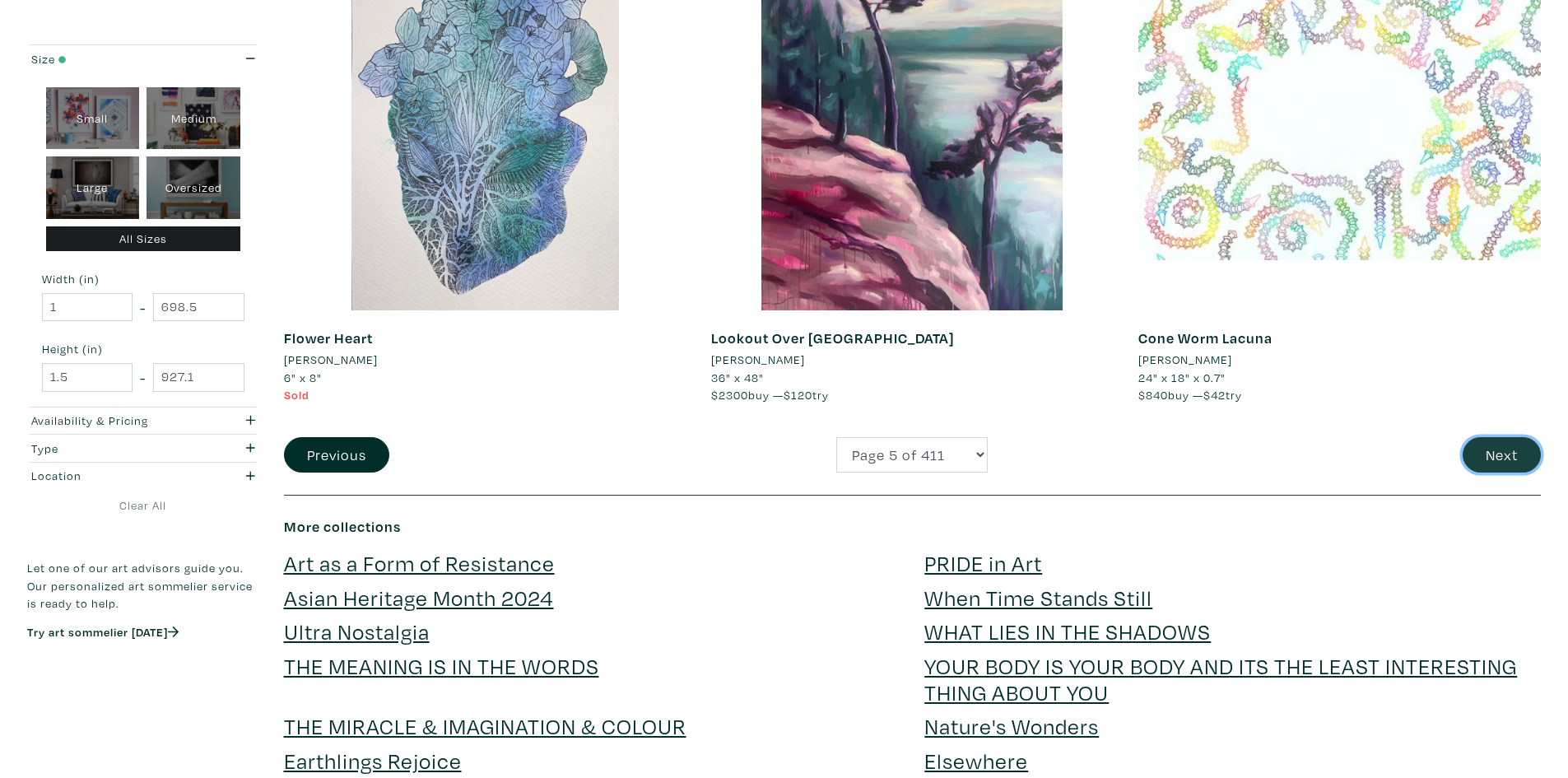
click at [1500, 459] on button "Next" at bounding box center [1501, 455] width 79 height 35
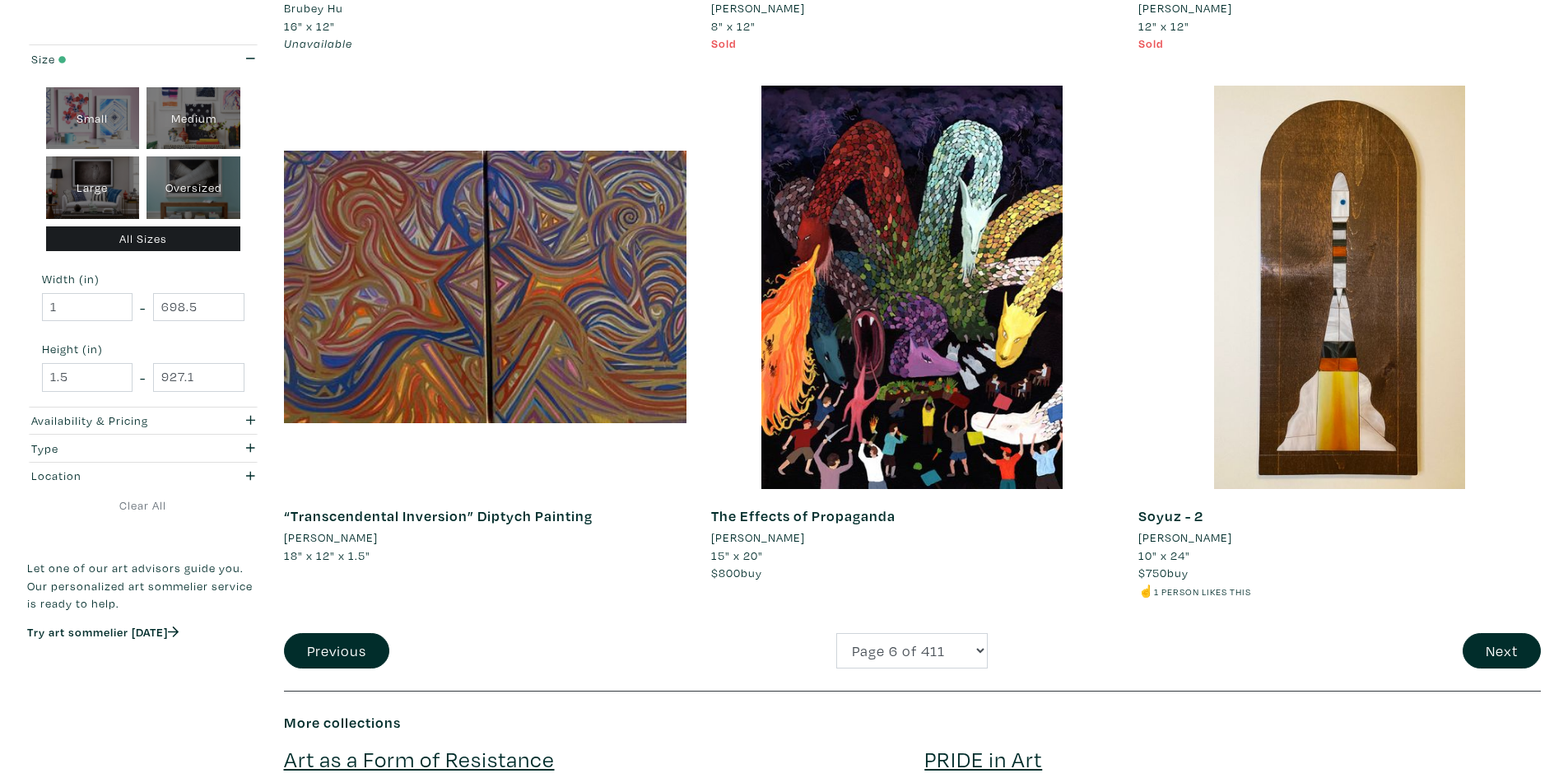
scroll to position [3952, 0]
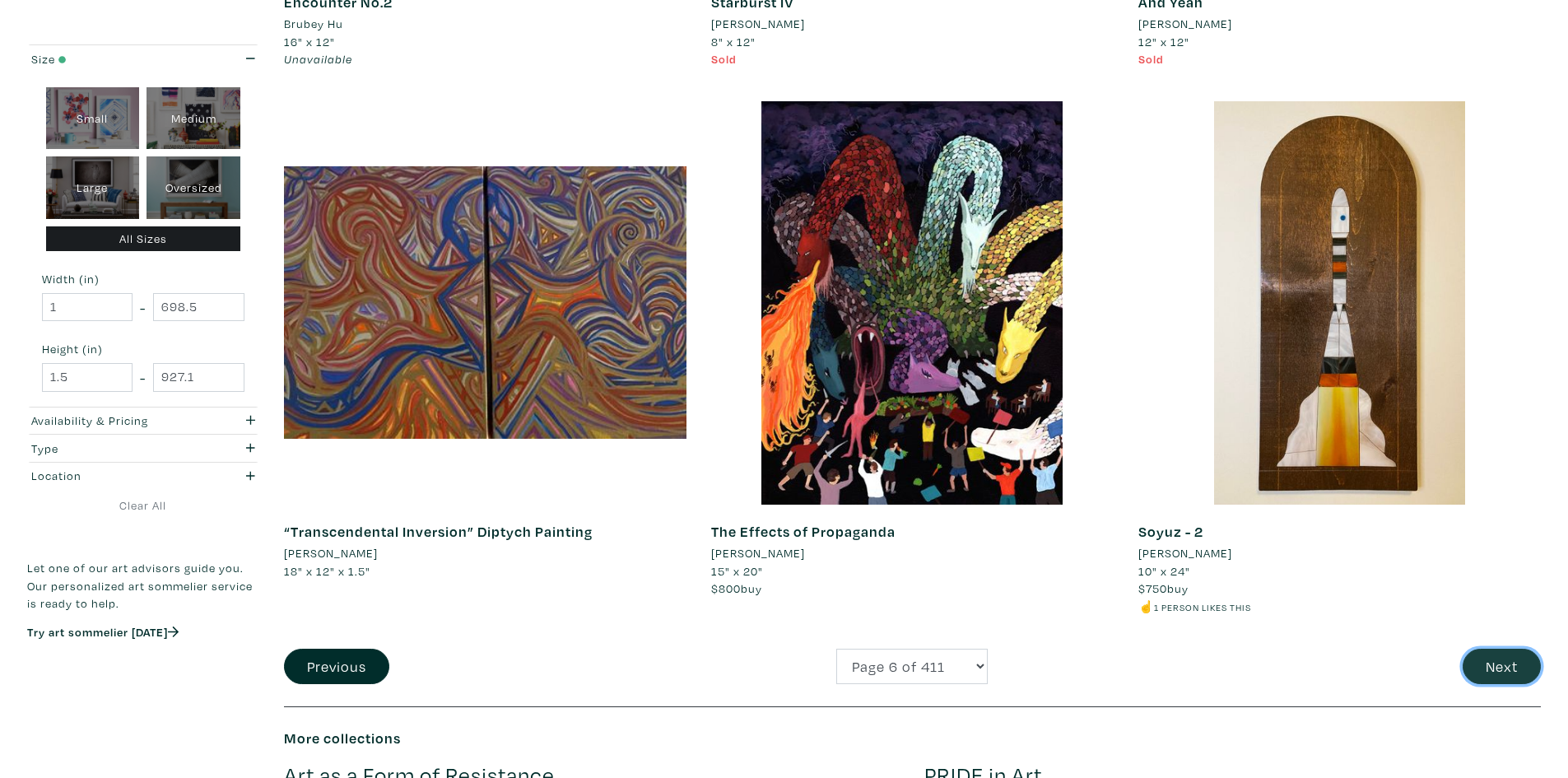
click at [1501, 669] on button "Next" at bounding box center [1501, 666] width 79 height 35
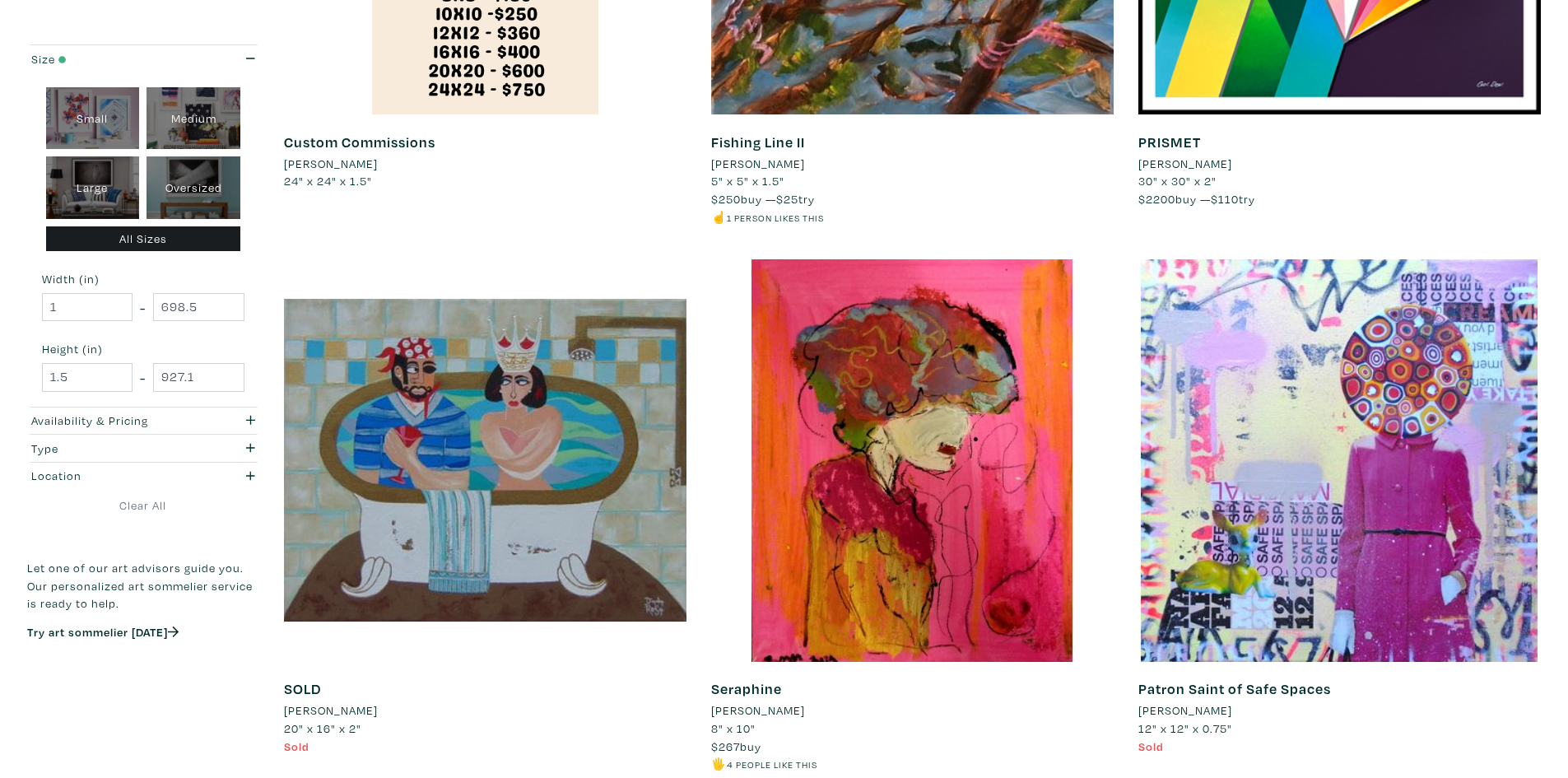
scroll to position [3952, 0]
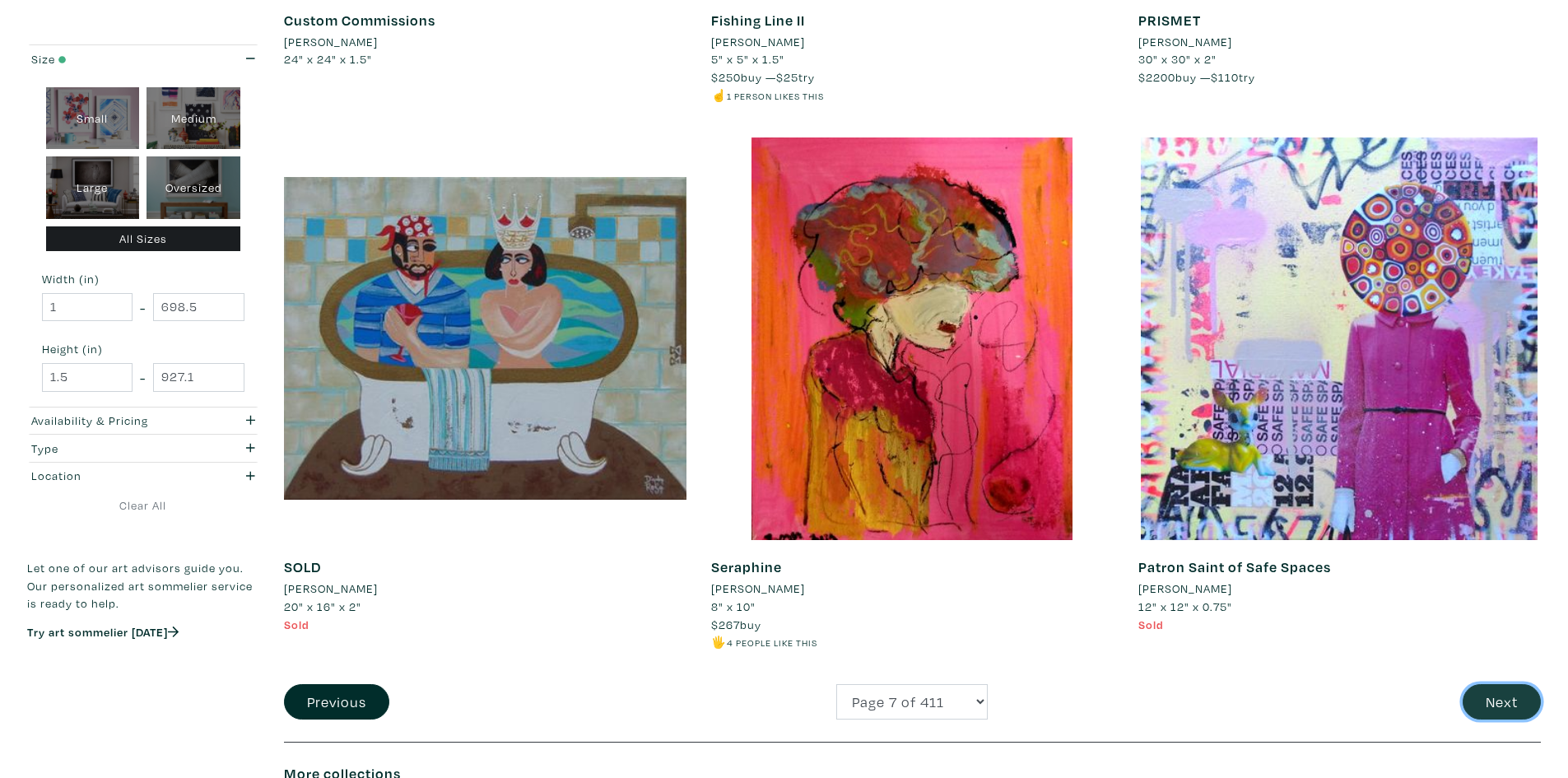
click at [1522, 711] on button "Next" at bounding box center [1501, 701] width 79 height 35
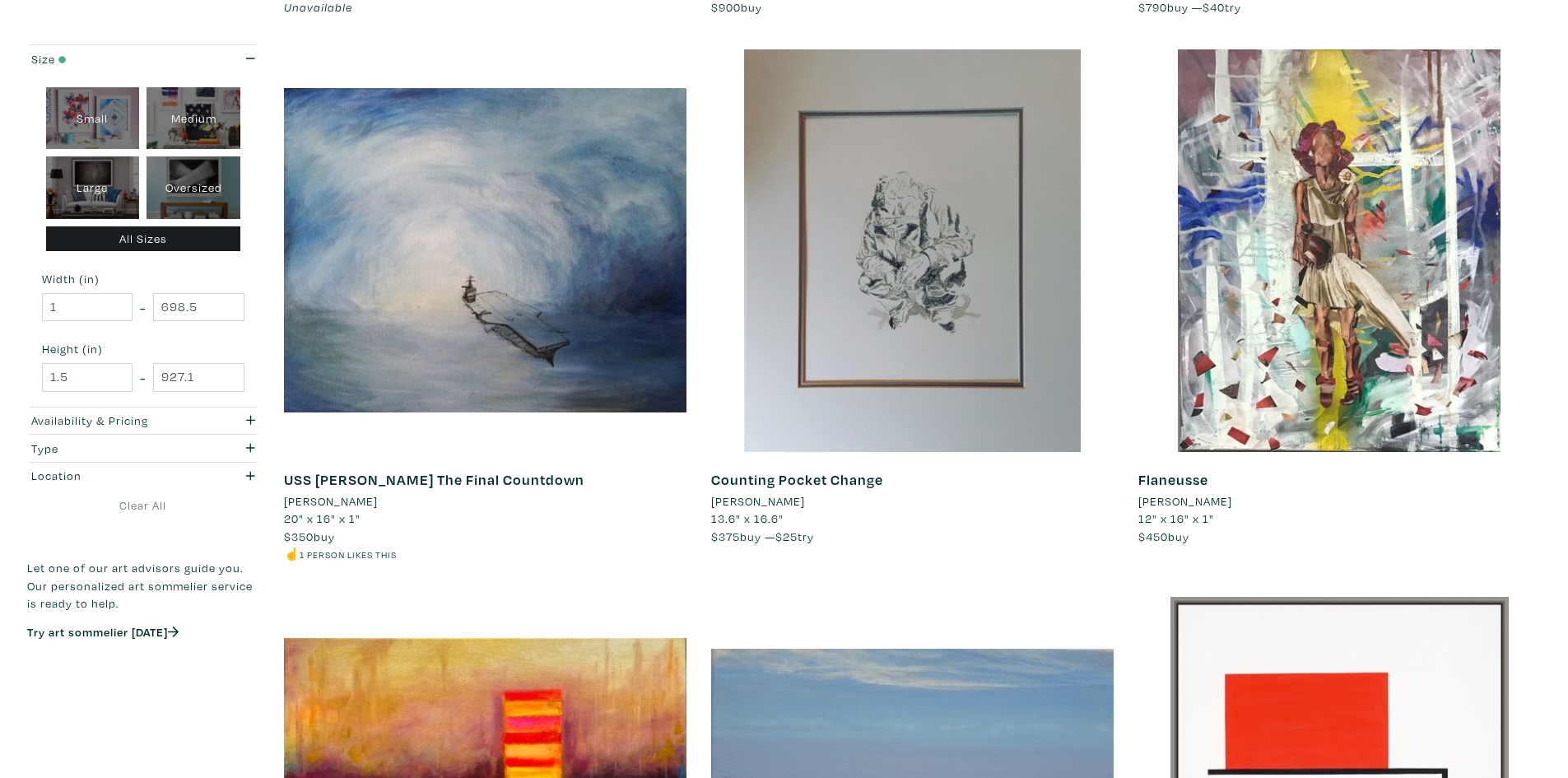
scroll to position [2964, 0]
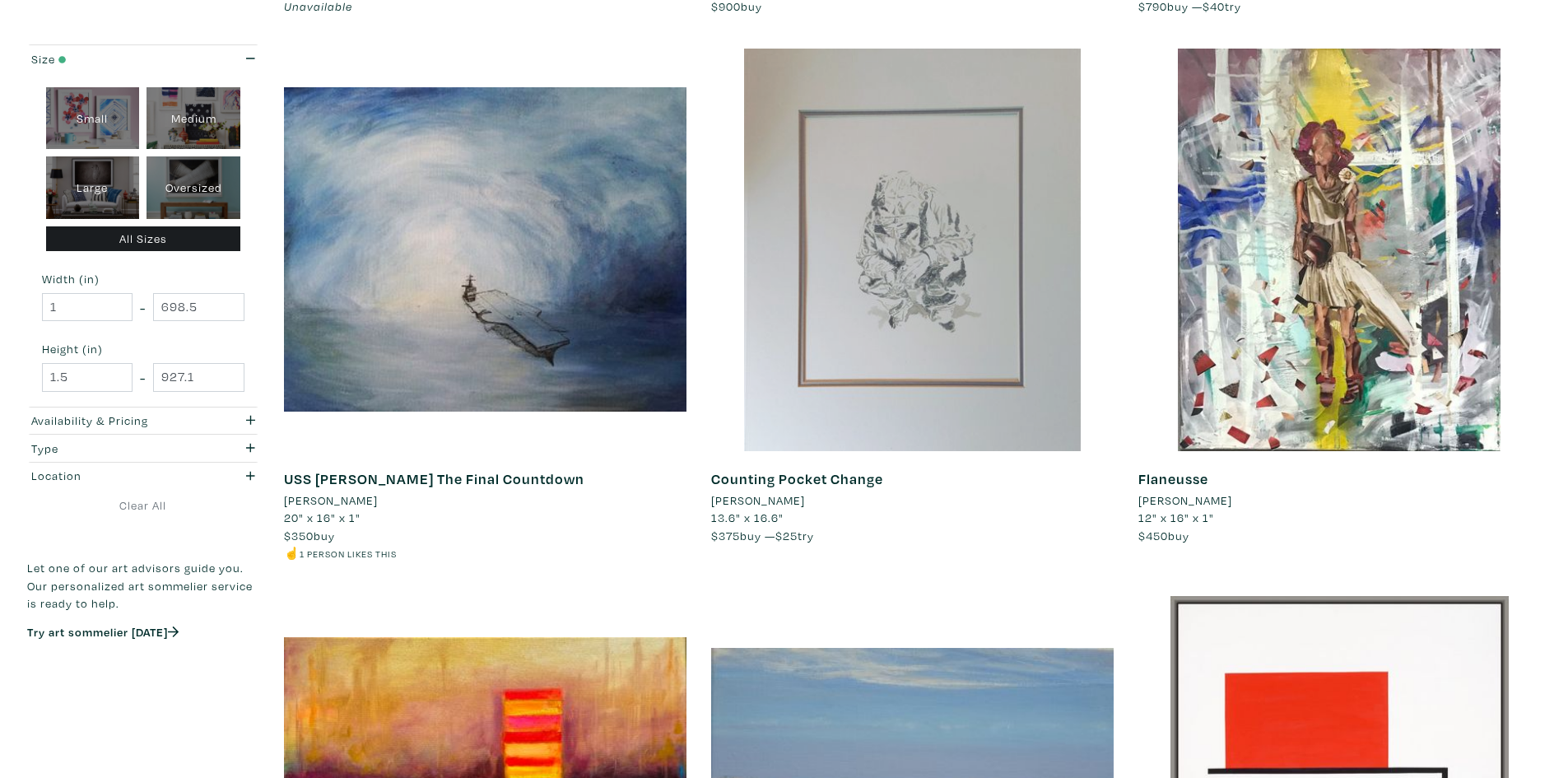
click at [994, 294] on div at bounding box center [913, 250] width 403 height 403
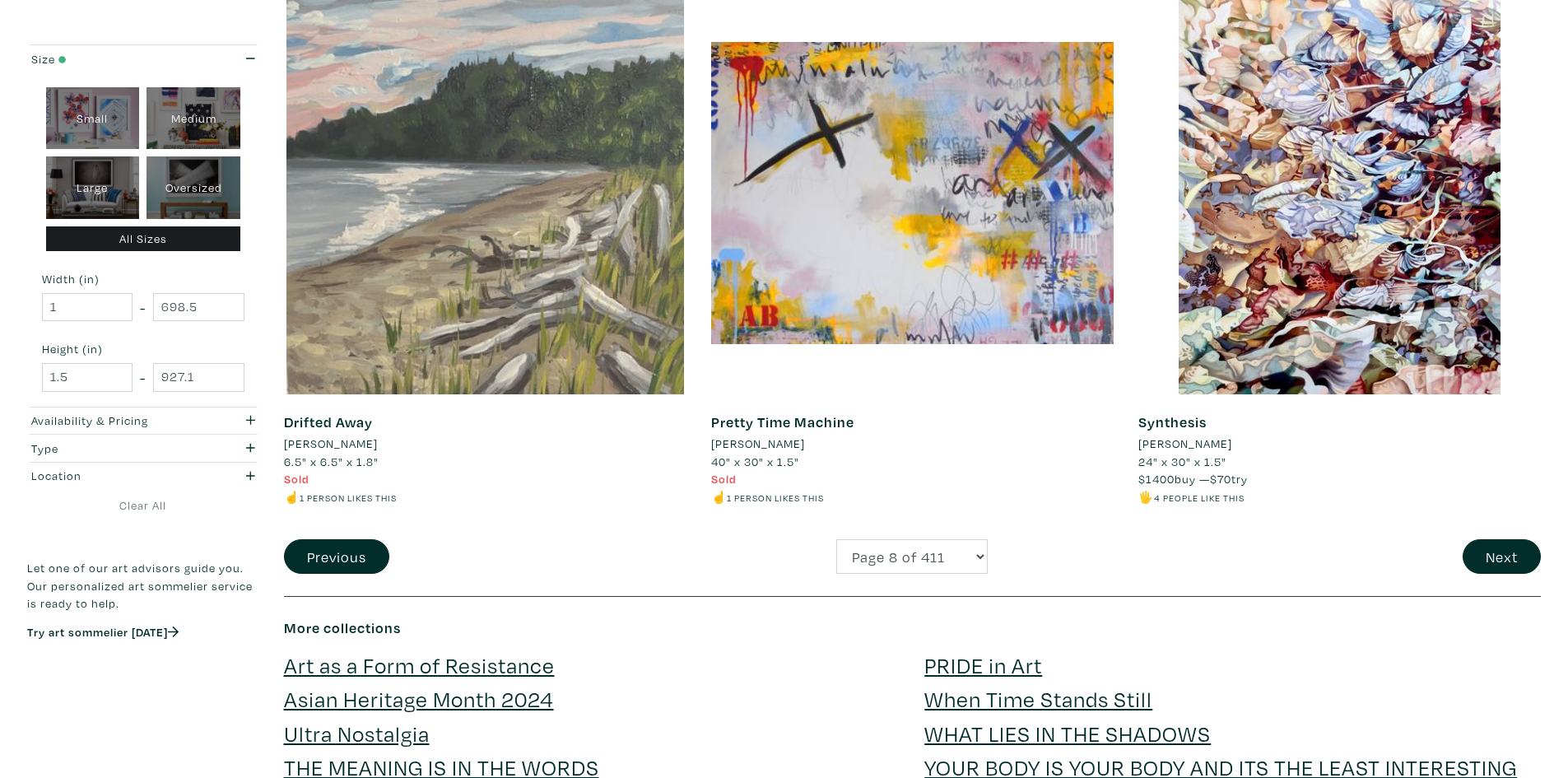
scroll to position [4116, 0]
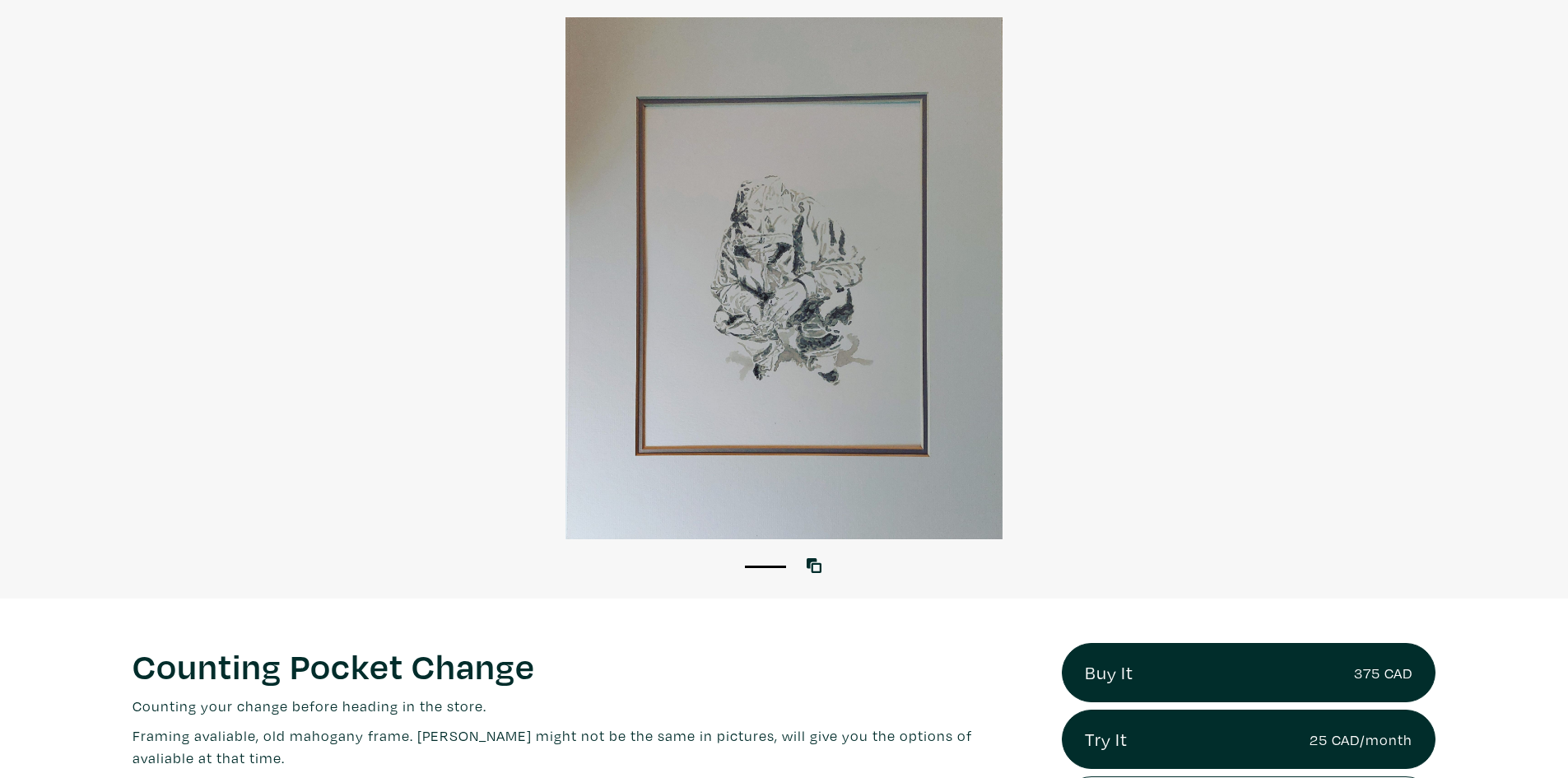
scroll to position [82, 0]
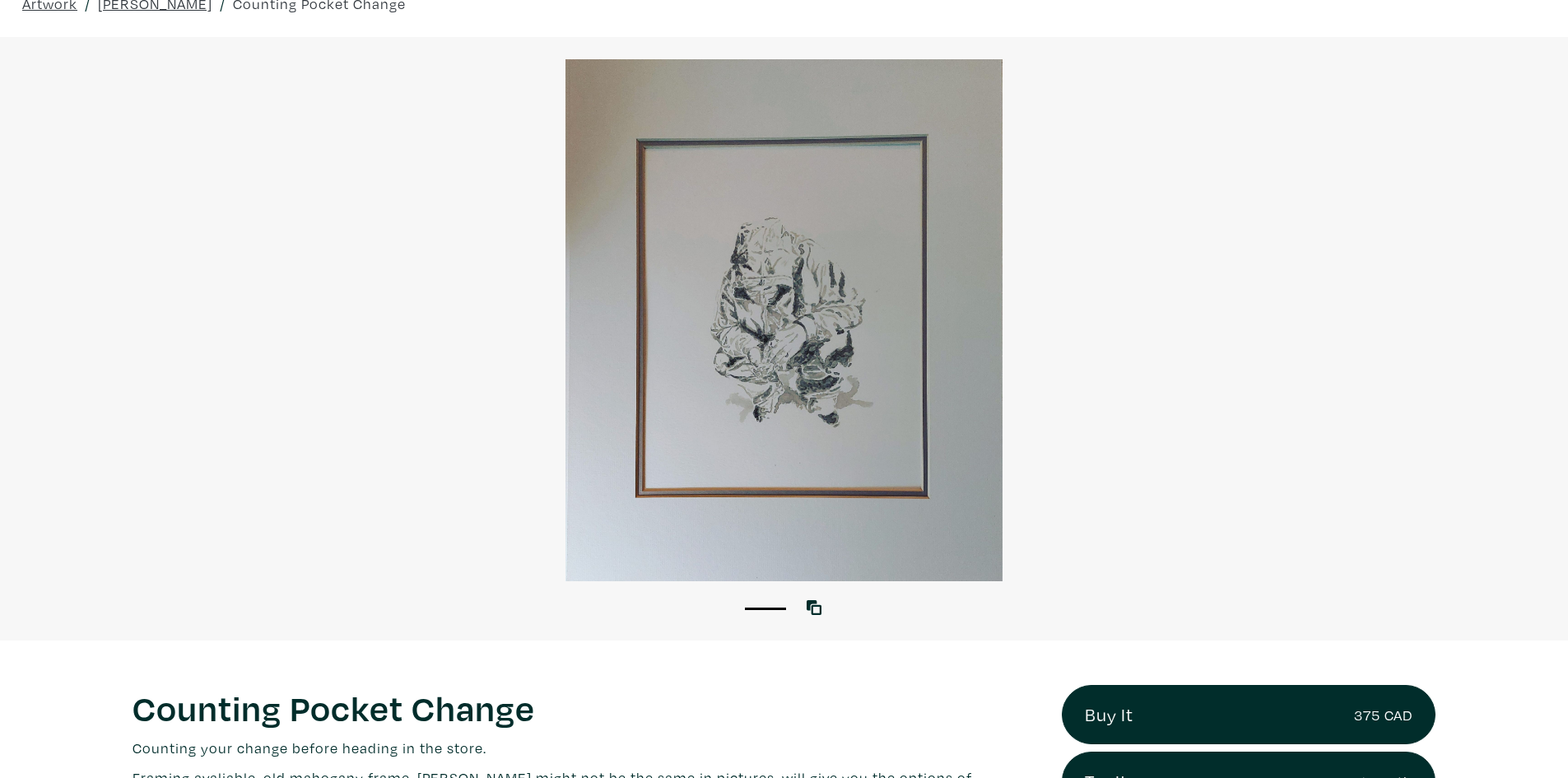
click at [774, 329] on div at bounding box center [784, 320] width 1568 height 522
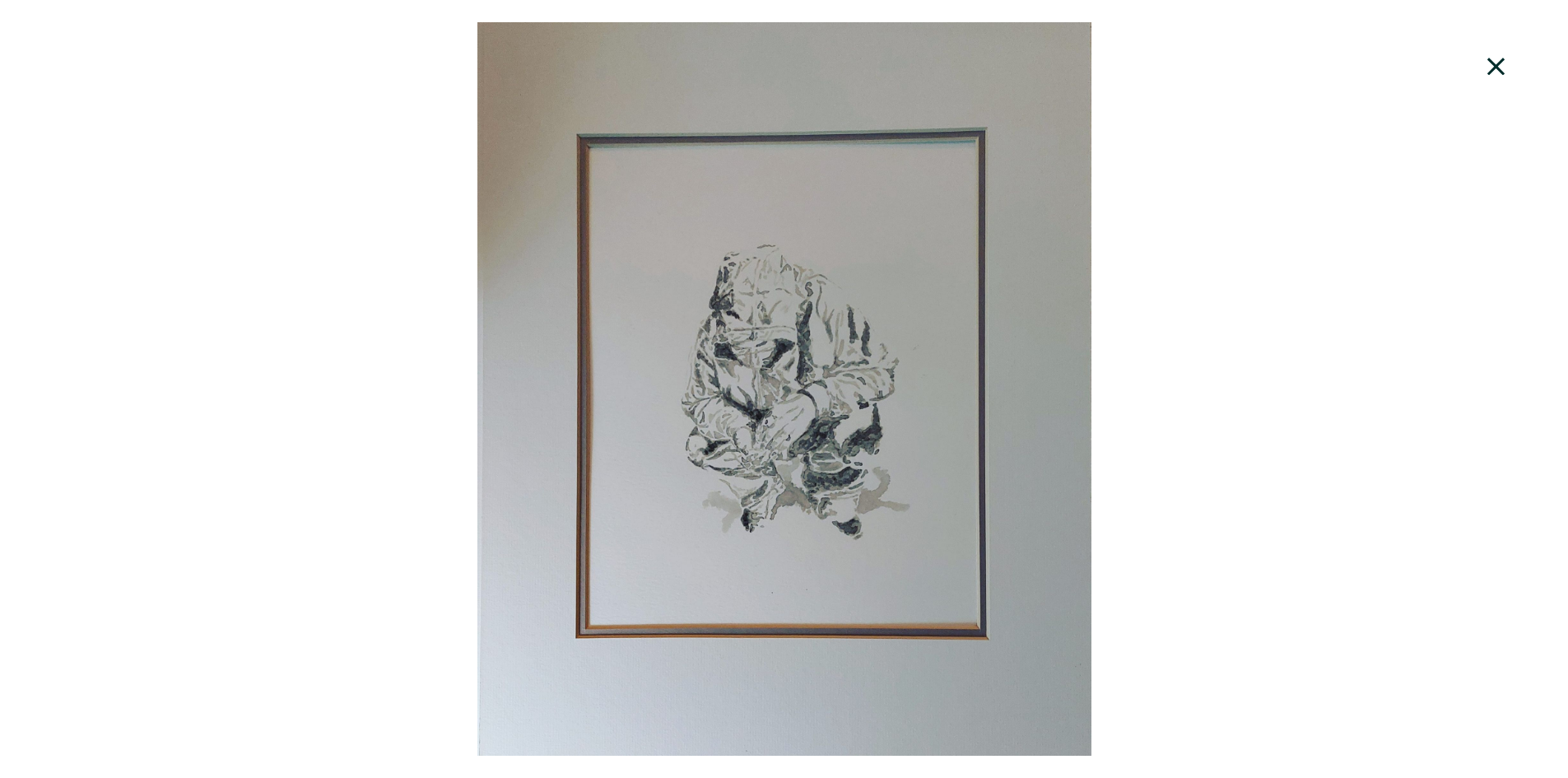
click at [774, 380] on div at bounding box center [784, 389] width 1568 height 734
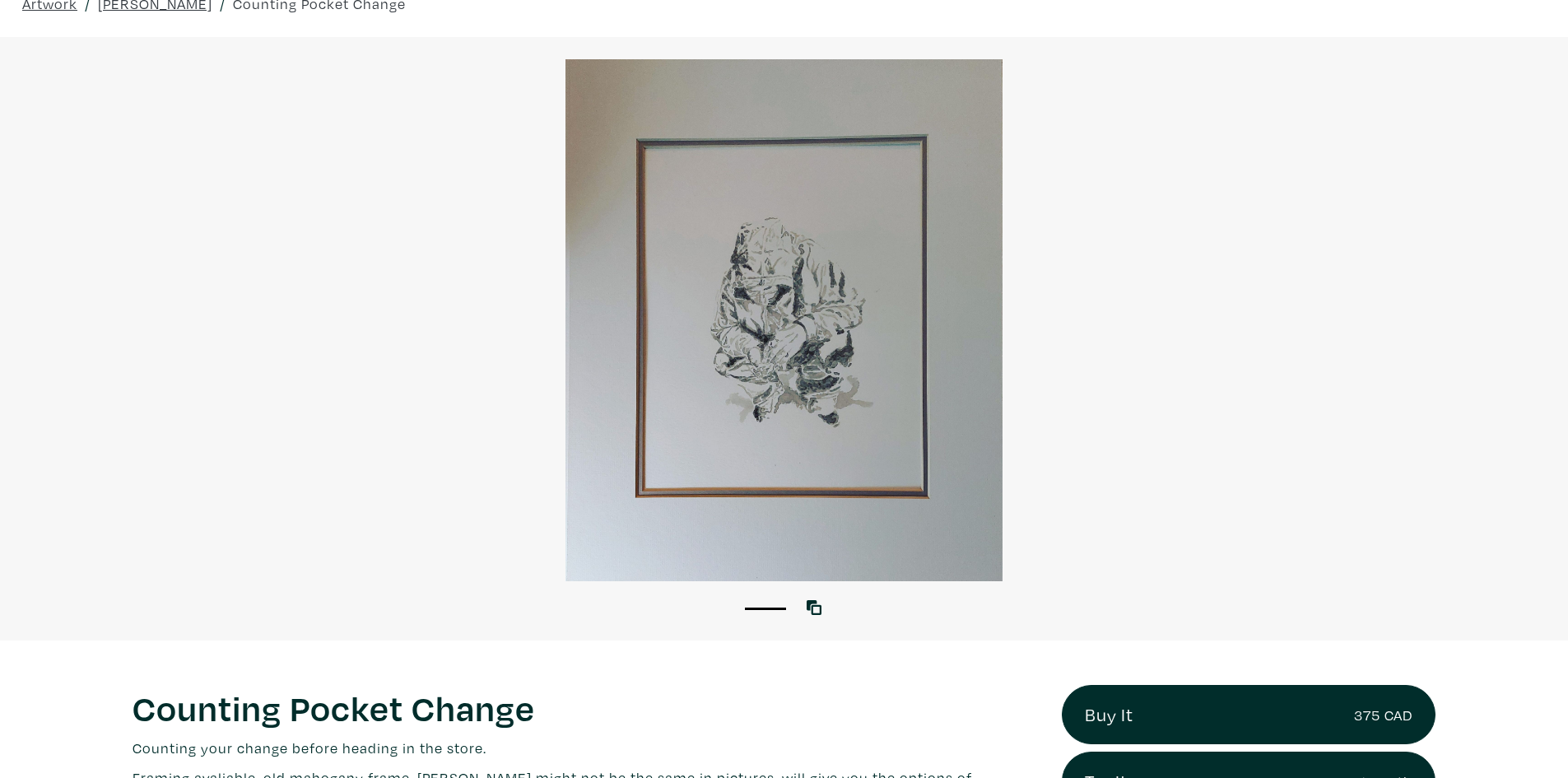
click at [774, 380] on div at bounding box center [784, 320] width 1568 height 522
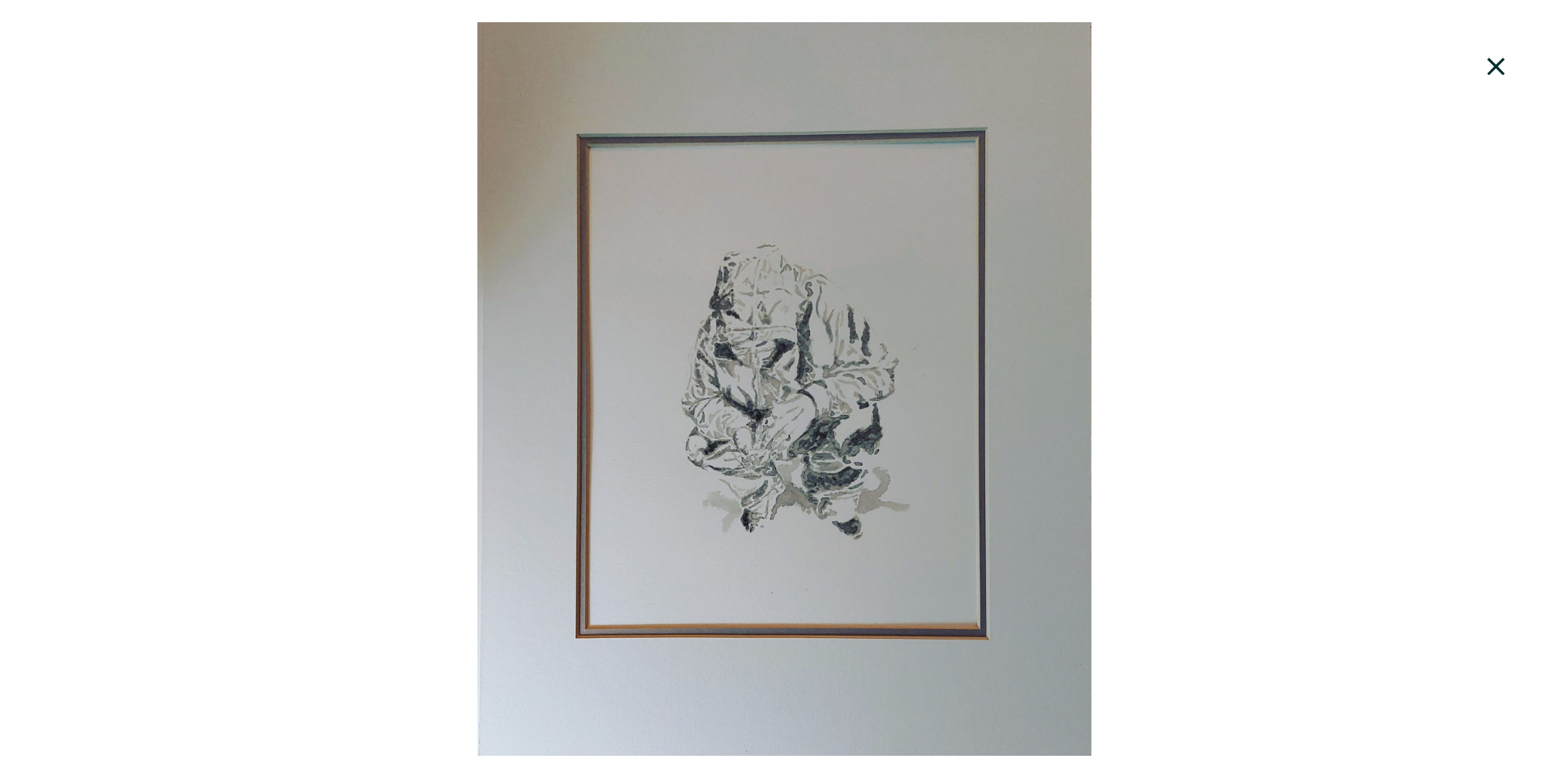
click at [264, 321] on div at bounding box center [784, 389] width 1568 height 734
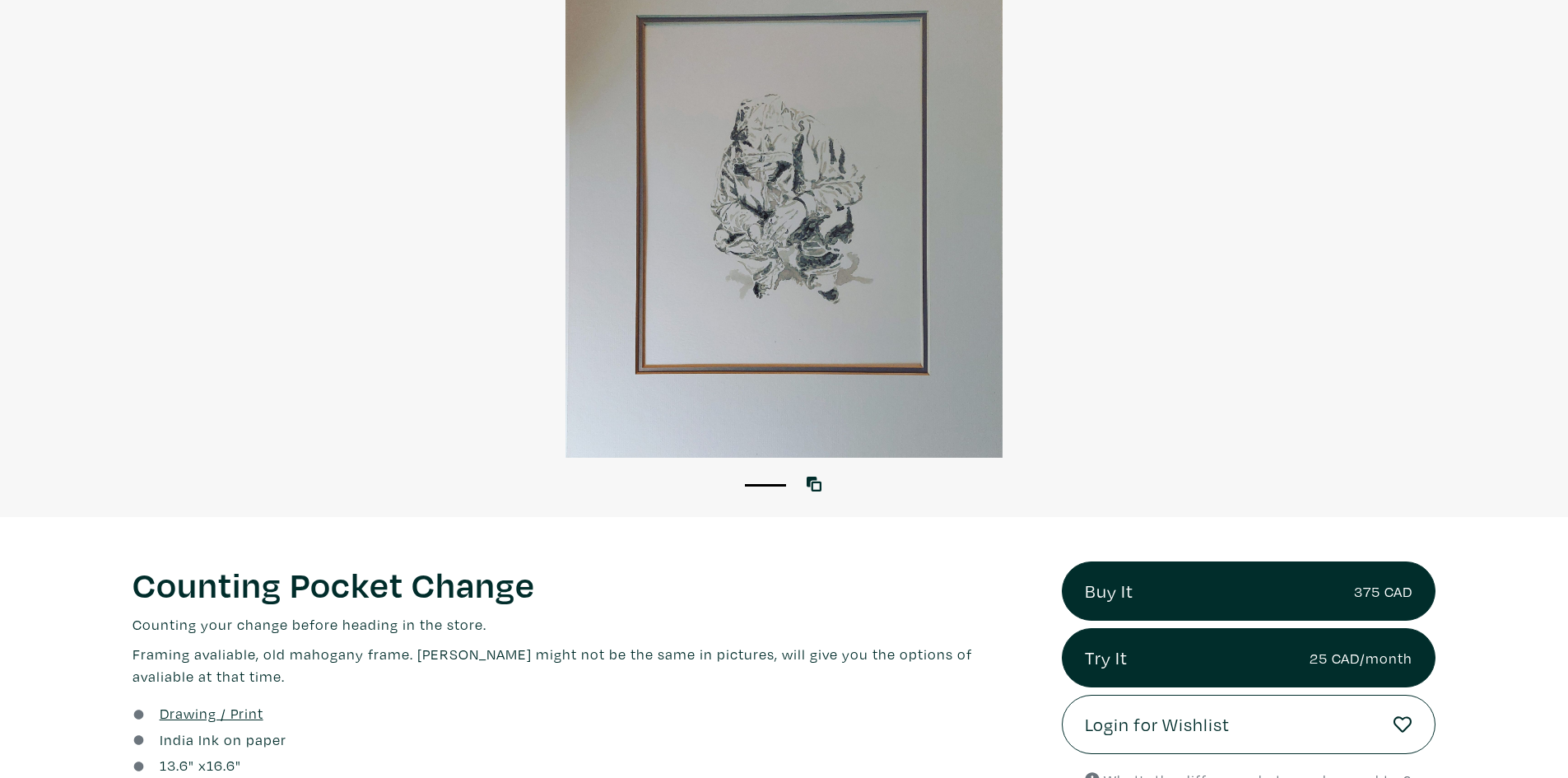
scroll to position [0, 0]
